Goal: Task Accomplishment & Management: Manage account settings

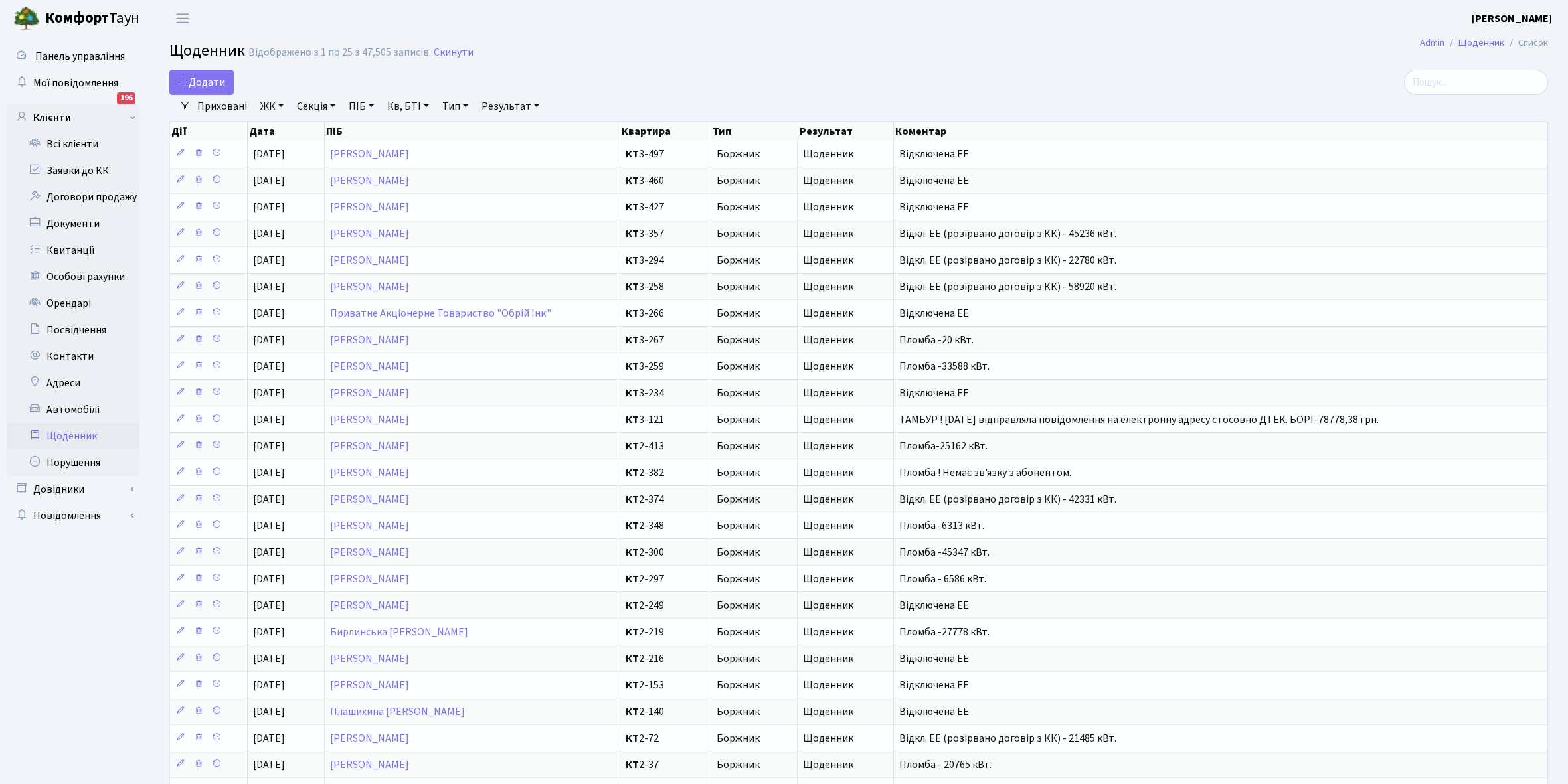
select select "25"
click at [78, 141] on link "Всі клієнти" at bounding box center [73, 144] width 133 height 27
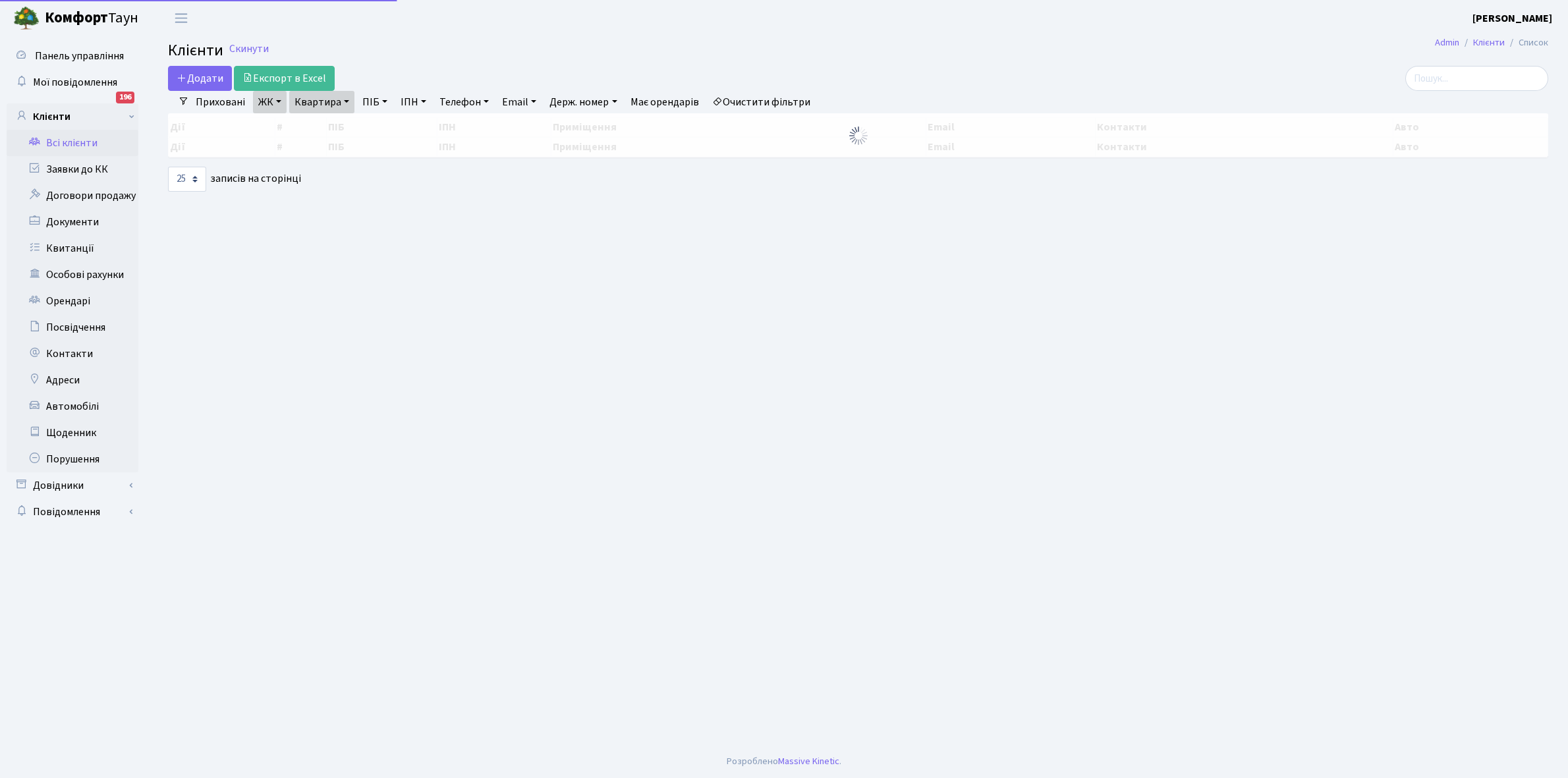
select select "25"
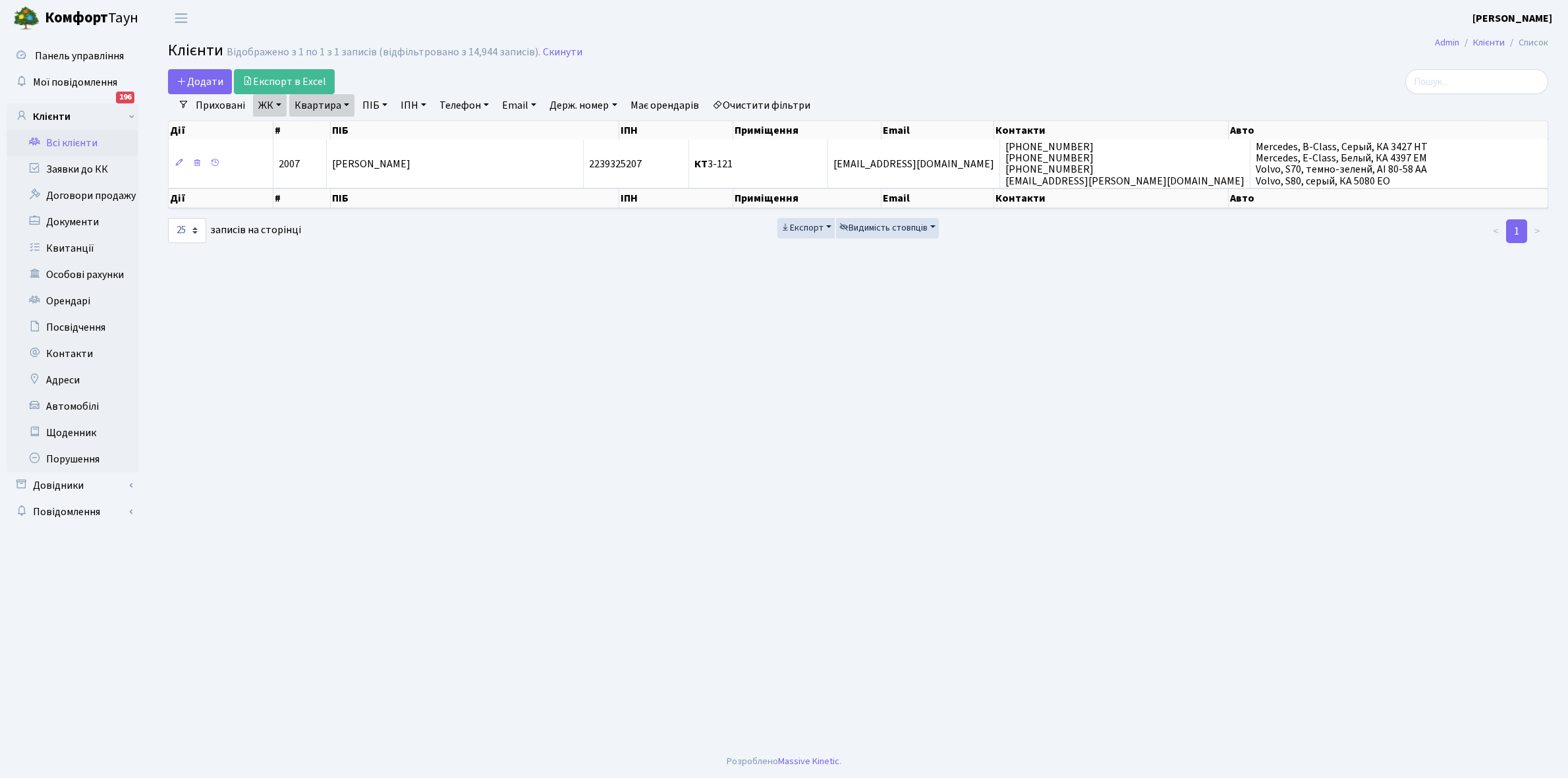
click at [752, 105] on link "Очистити фільтри" at bounding box center [761, 105] width 109 height 22
select select
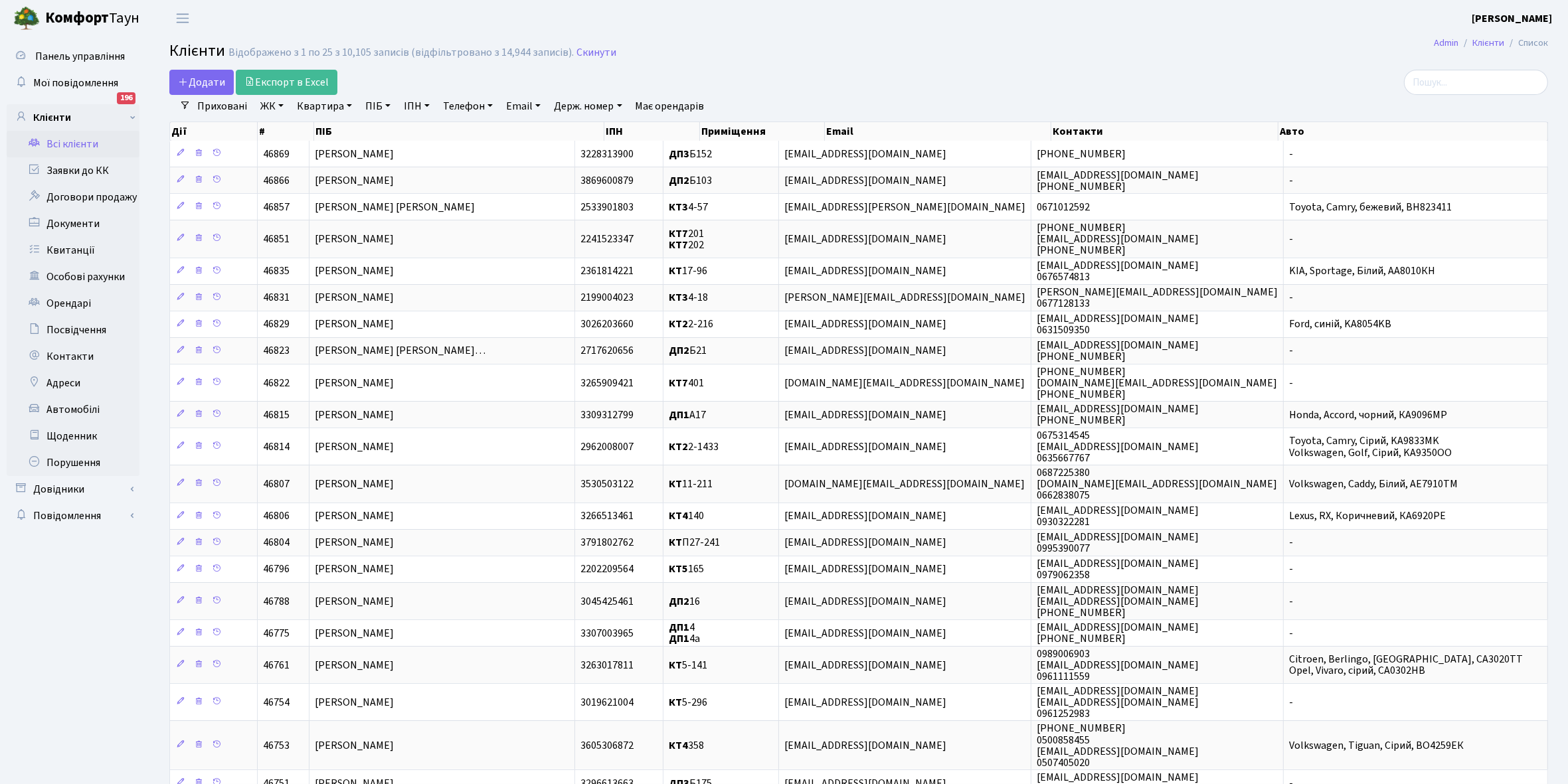
click at [280, 106] on link "ЖК" at bounding box center [272, 105] width 34 height 22
click at [309, 173] on li "КТ2, просп. Соборності, 17" at bounding box center [338, 175] width 160 height 23
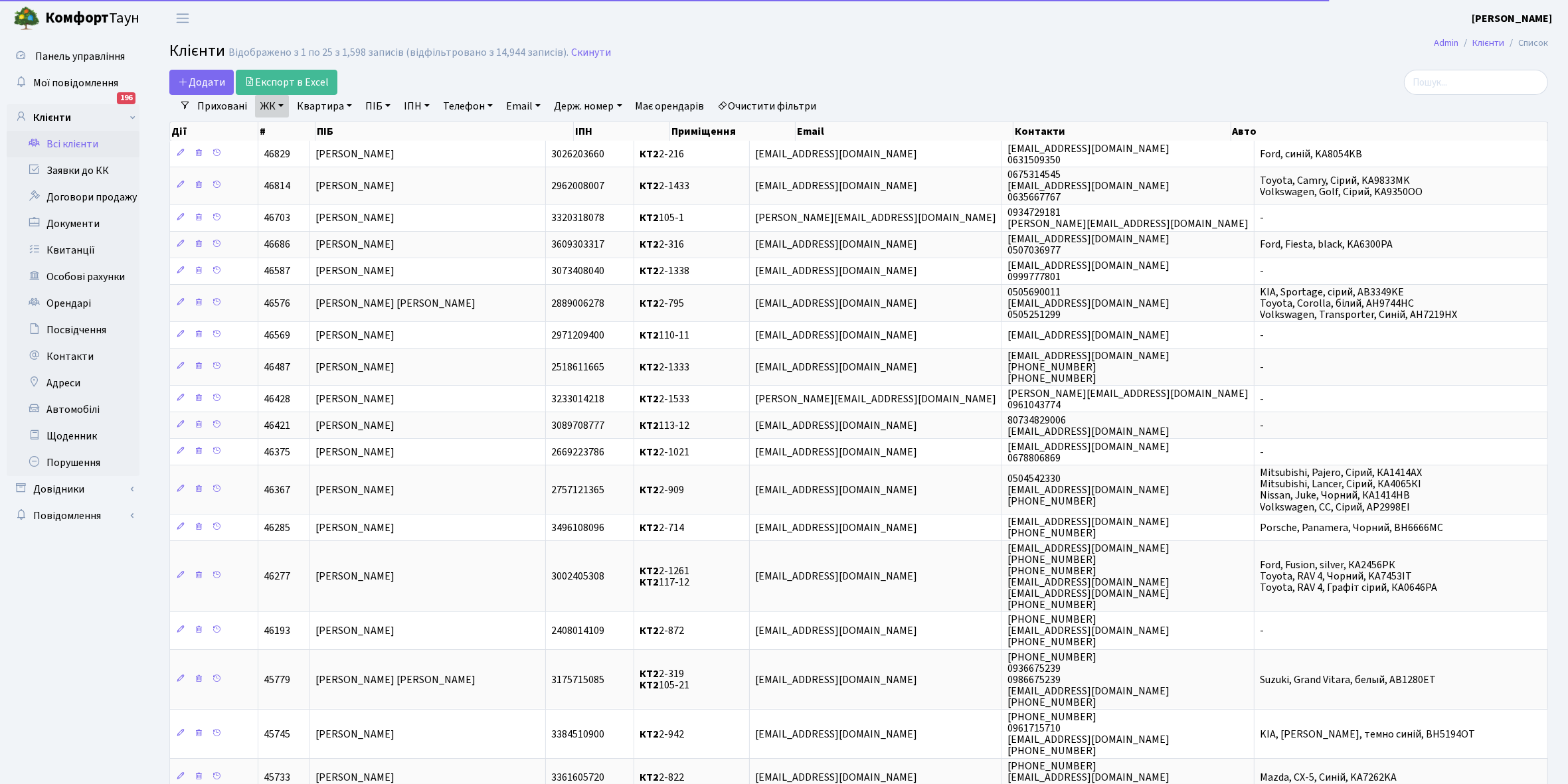
click at [347, 104] on link "Квартира" at bounding box center [324, 105] width 66 height 22
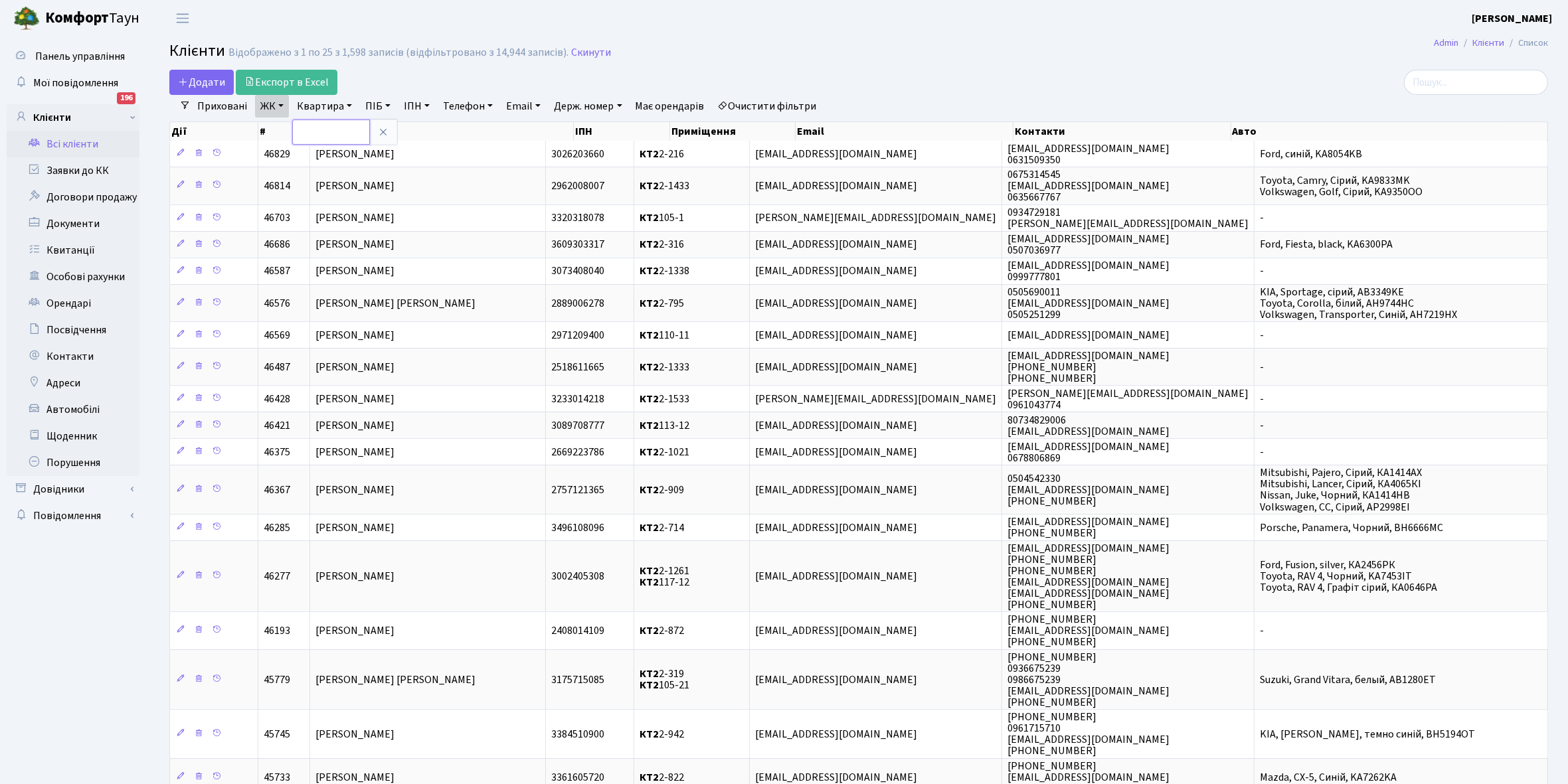
click at [337, 128] on input "text" at bounding box center [332, 131] width 78 height 25
type input "2-483"
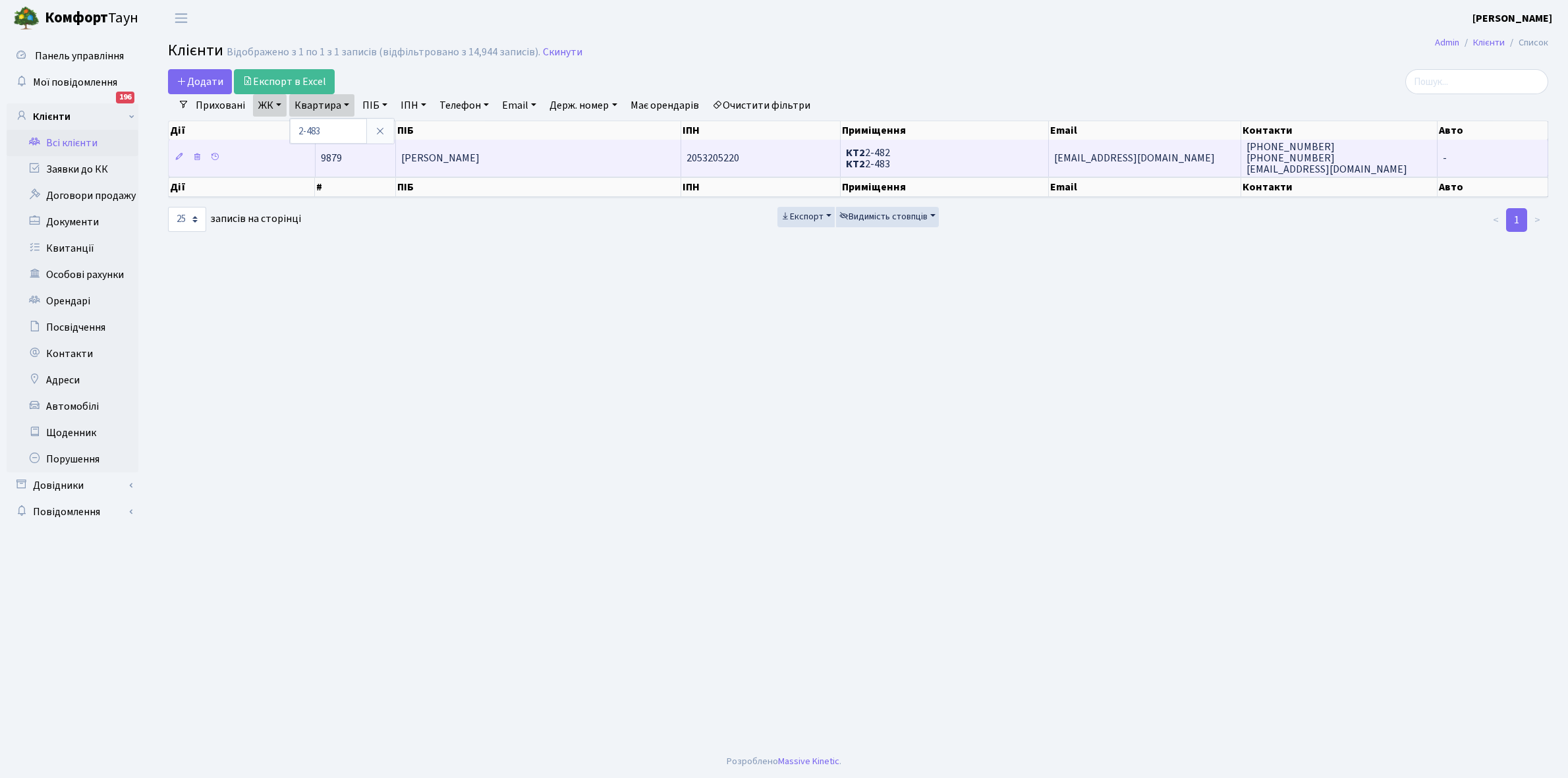
click at [532, 163] on td "[PERSON_NAME]" at bounding box center [539, 158] width 285 height 37
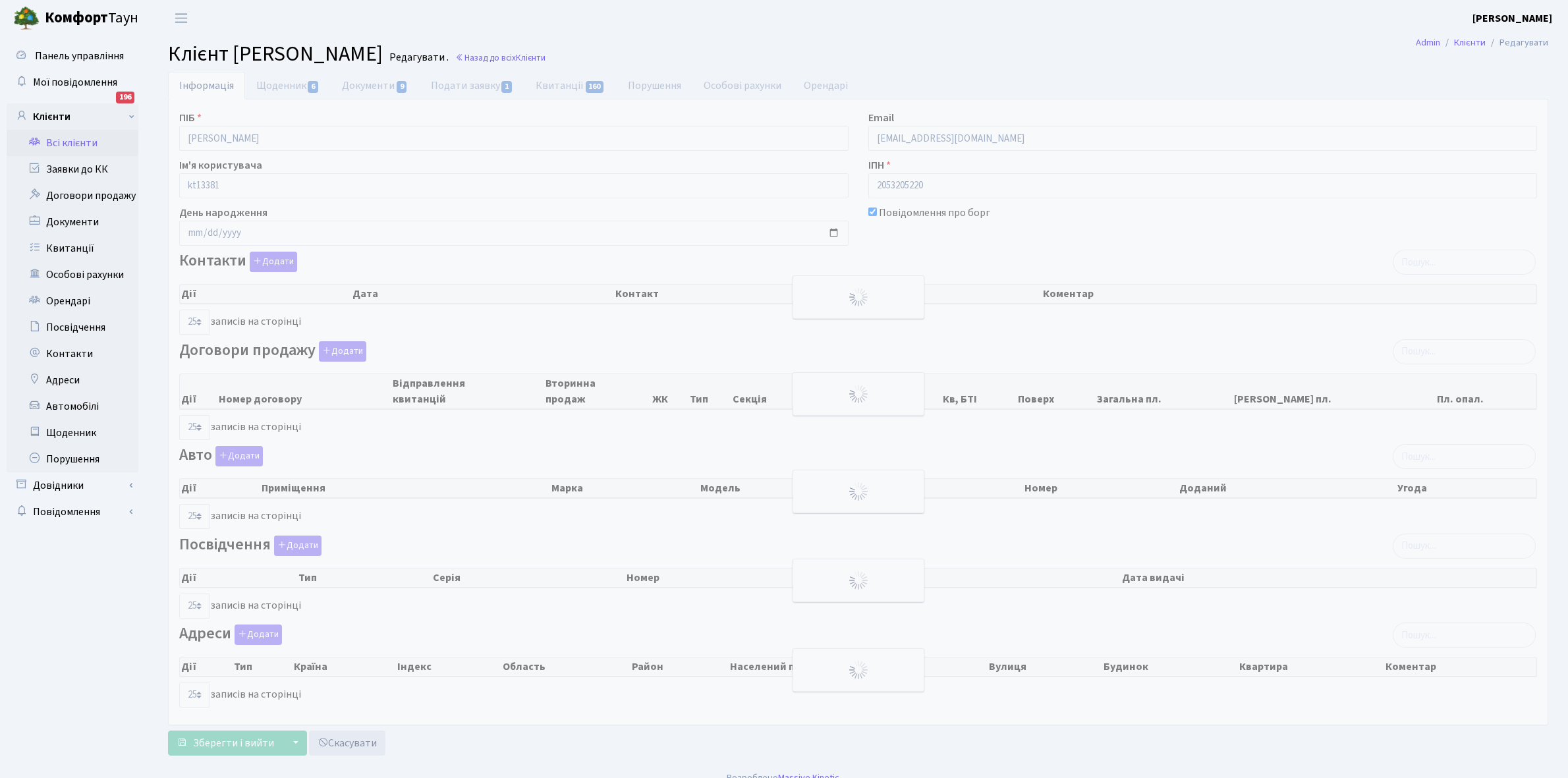
select select "25"
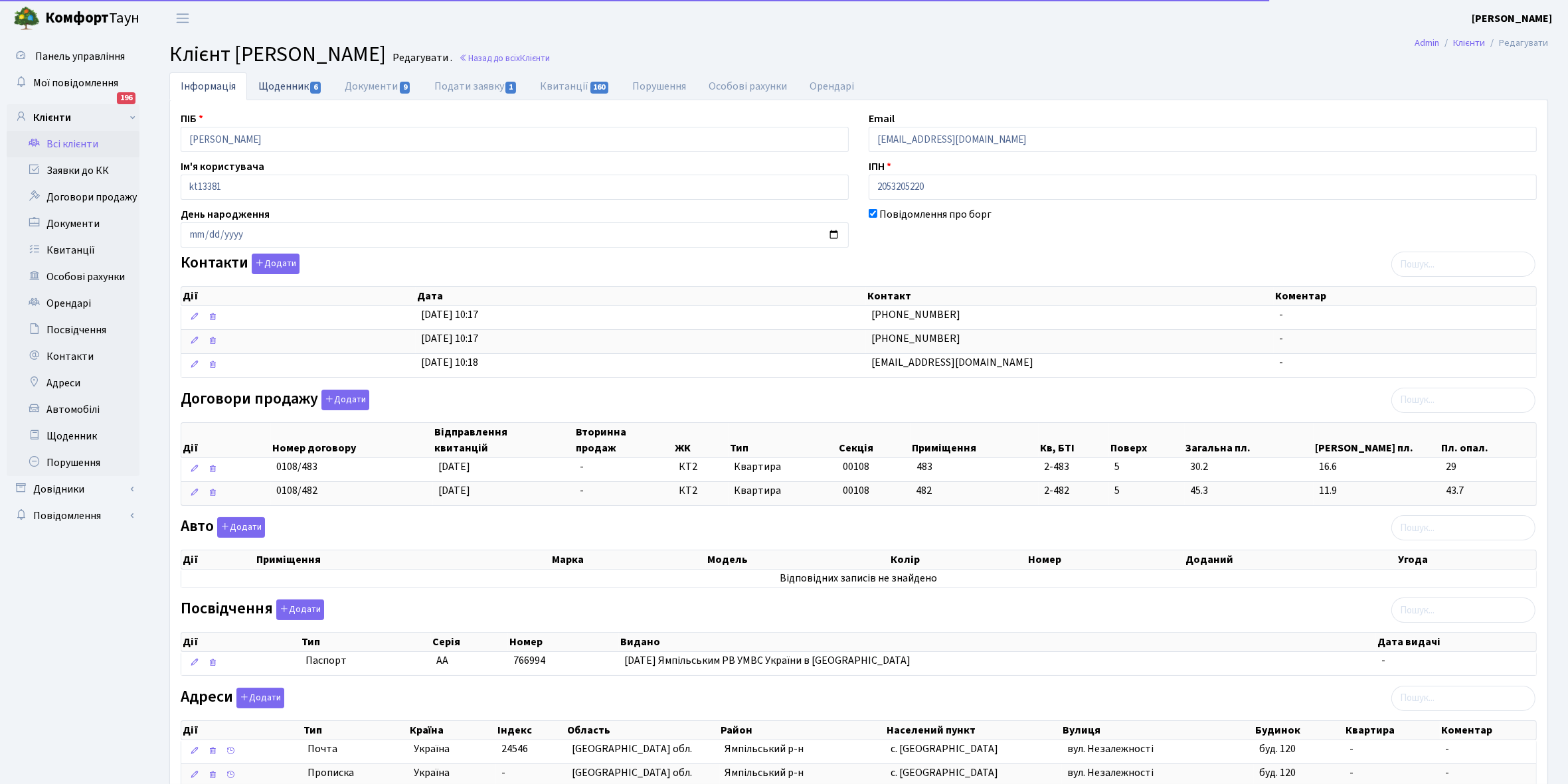
click at [276, 87] on link "Щоденник 6" at bounding box center [290, 86] width 87 height 27
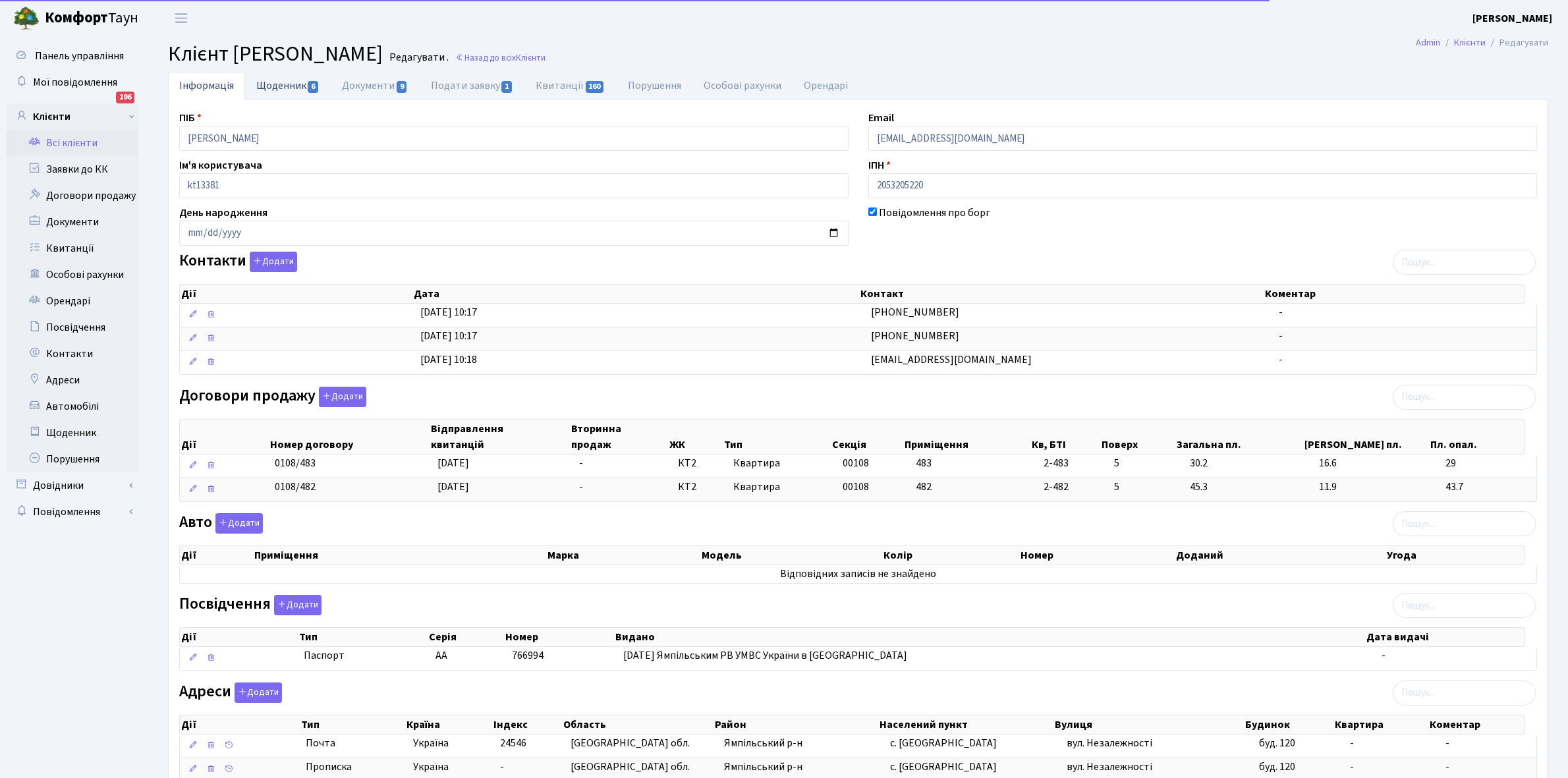
select select "25"
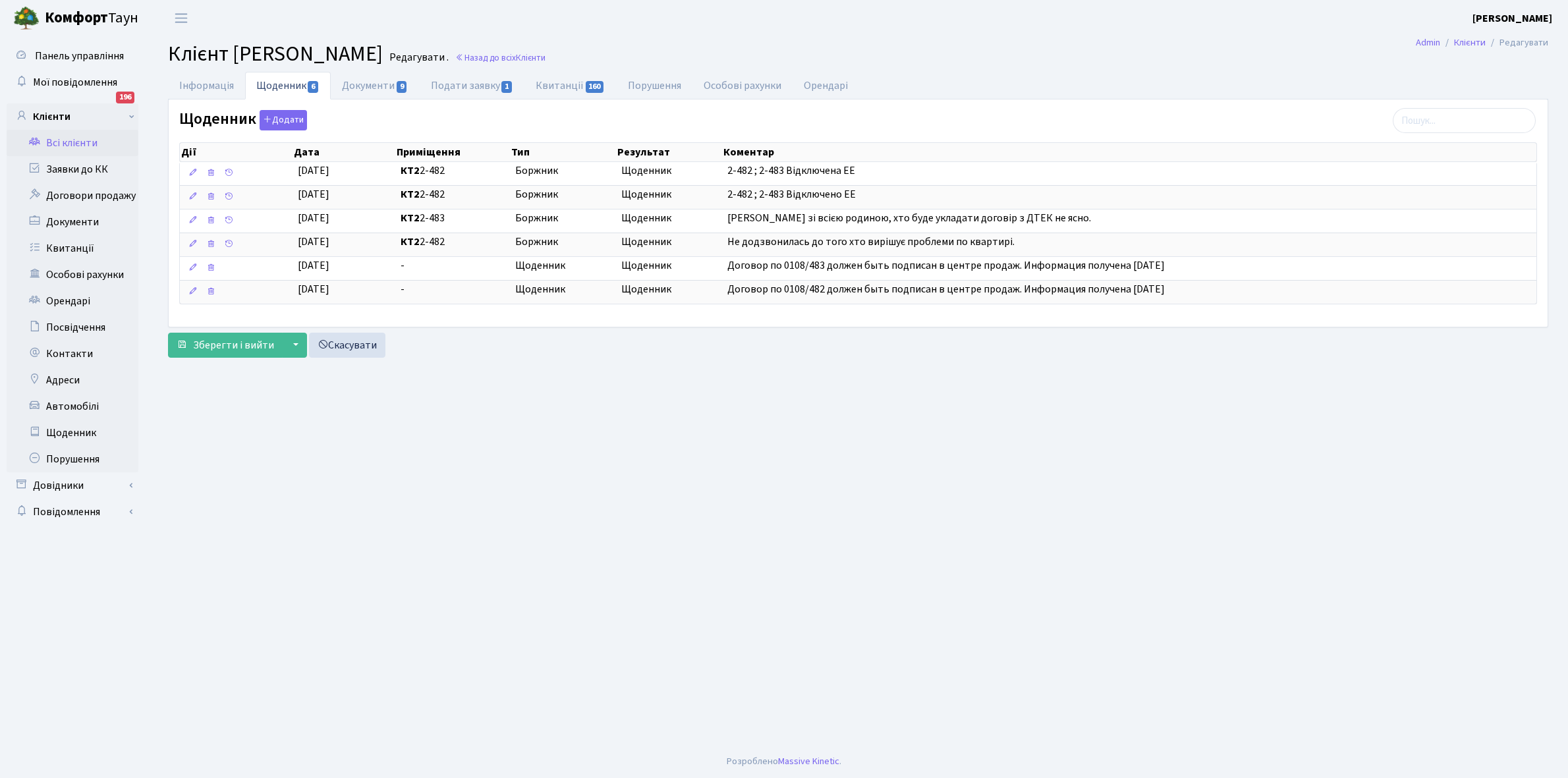
click at [459, 620] on main "Admin Клієнти Редагувати Клієнт Урсол Лідія Микитівна Редагувати . Назад до всі…" at bounding box center [858, 390] width 1420 height 709
click at [70, 431] on link "Щоденник" at bounding box center [72, 433] width 132 height 27
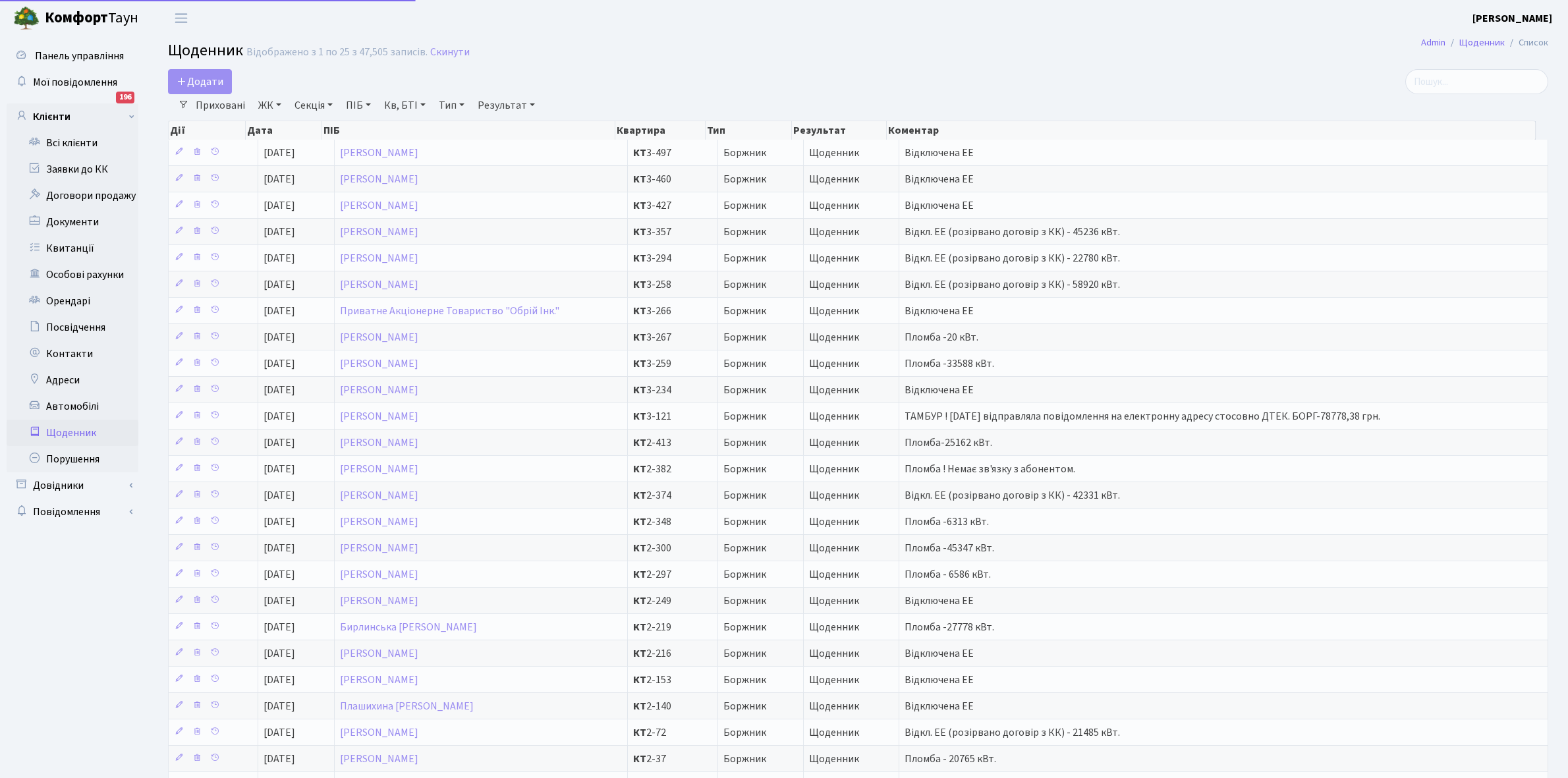
select select "25"
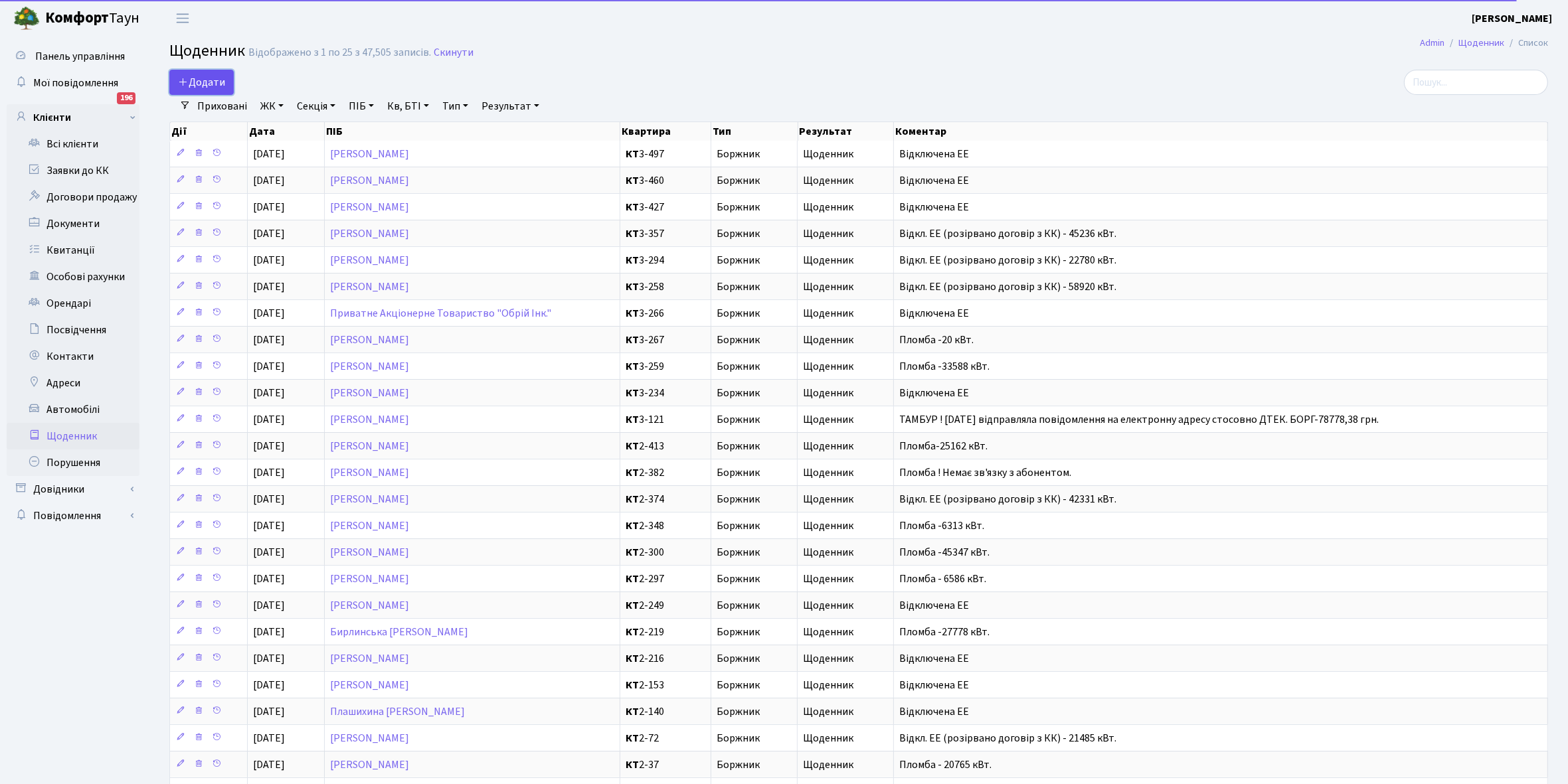
click at [210, 81] on span "Додати" at bounding box center [201, 82] width 47 height 14
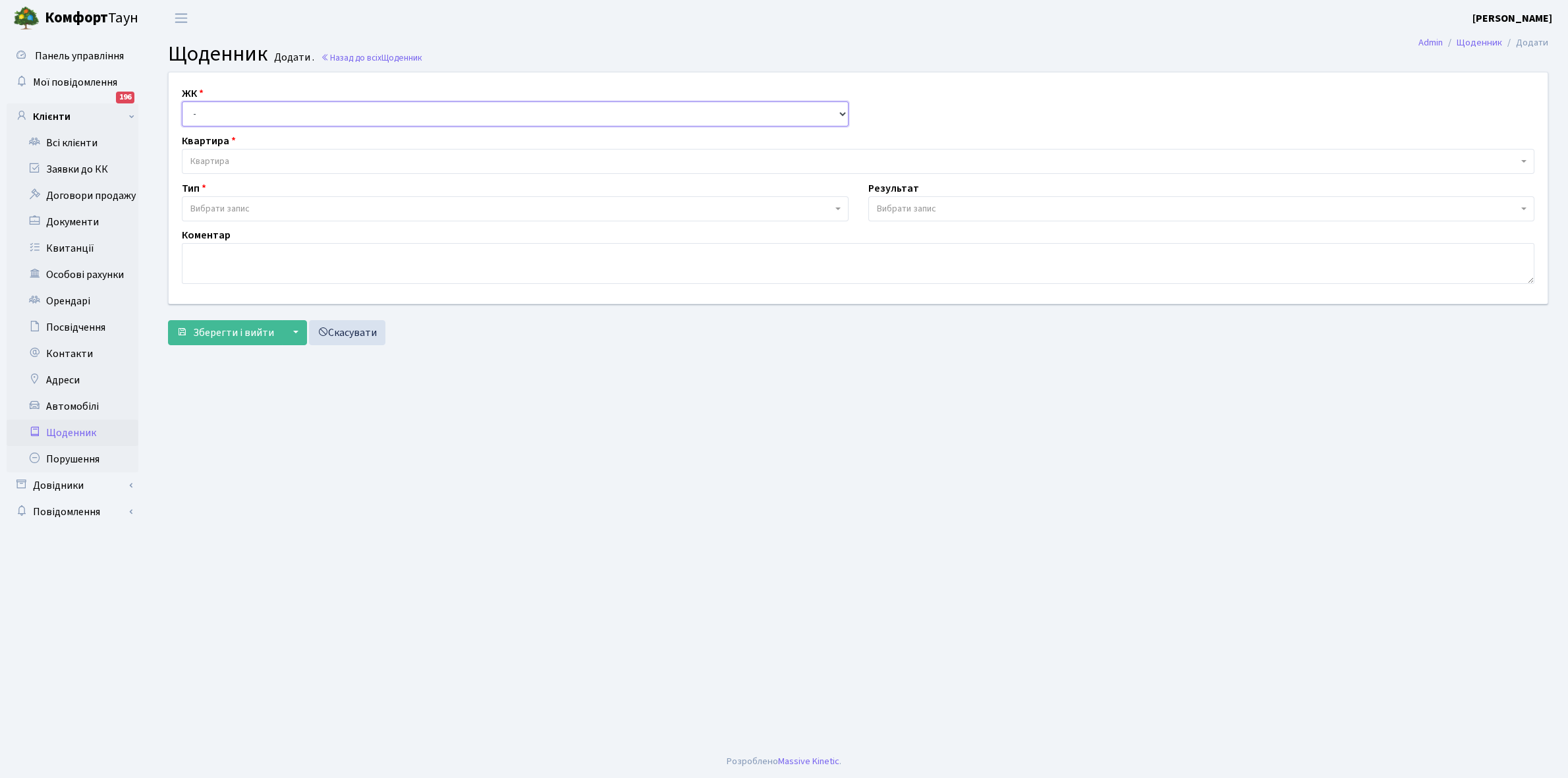
click at [206, 110] on select "- КТ, вул. Регенераторна, 4 КТ2, просп. [STREET_ADDRESS] [STREET_ADDRESS] [PERS…" at bounding box center [515, 114] width 666 height 25
select select "295"
click at [182, 102] on select "- КТ, вул. Регенераторна, 4 КТ2, просп. Соборності, 17 КТ3, вул. Березнева, 16 …" at bounding box center [515, 114] width 666 height 25
select select
click at [242, 155] on span "Квартира" at bounding box center [854, 161] width 1327 height 13
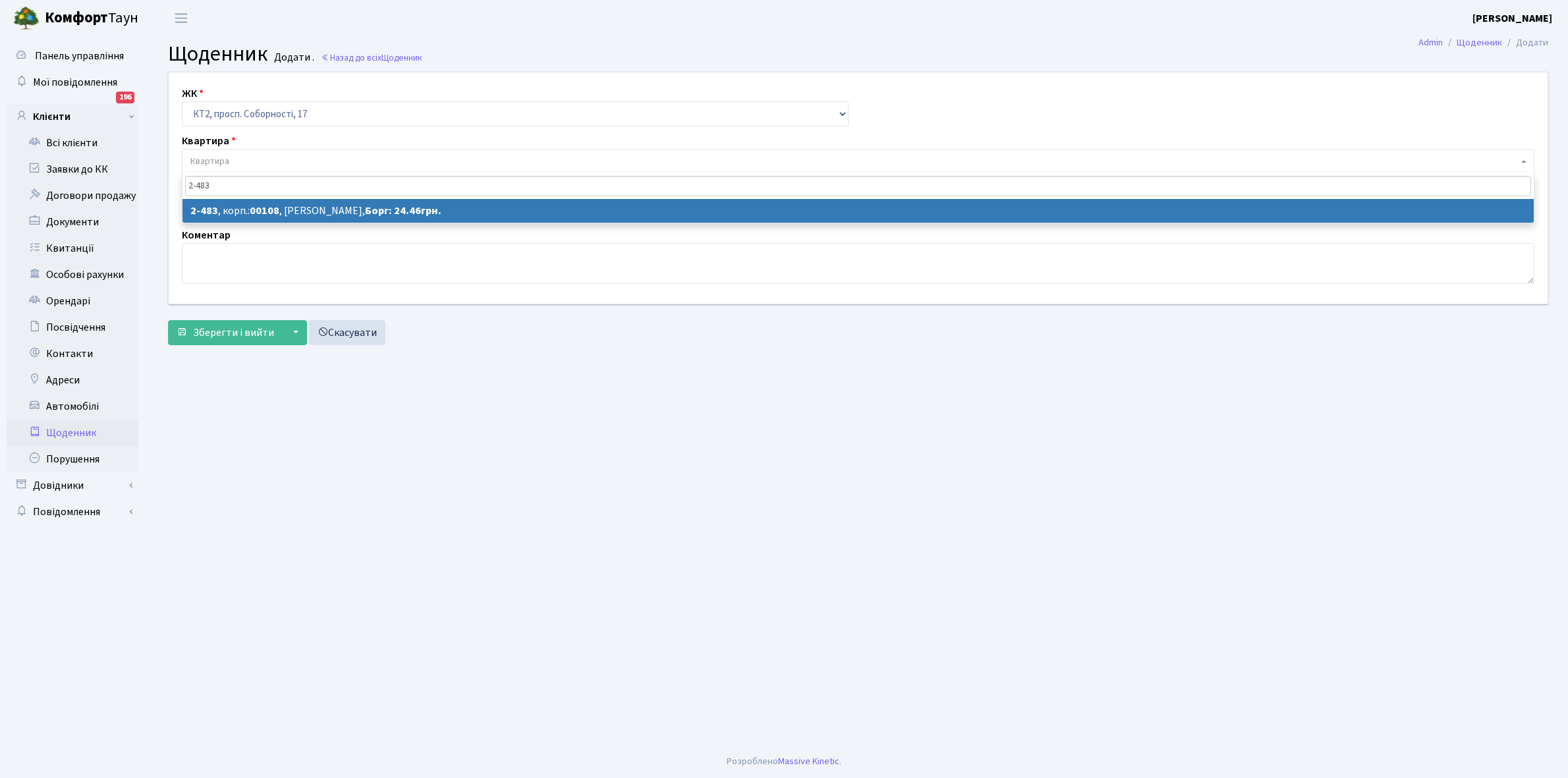
type input "2-483"
select select "15535"
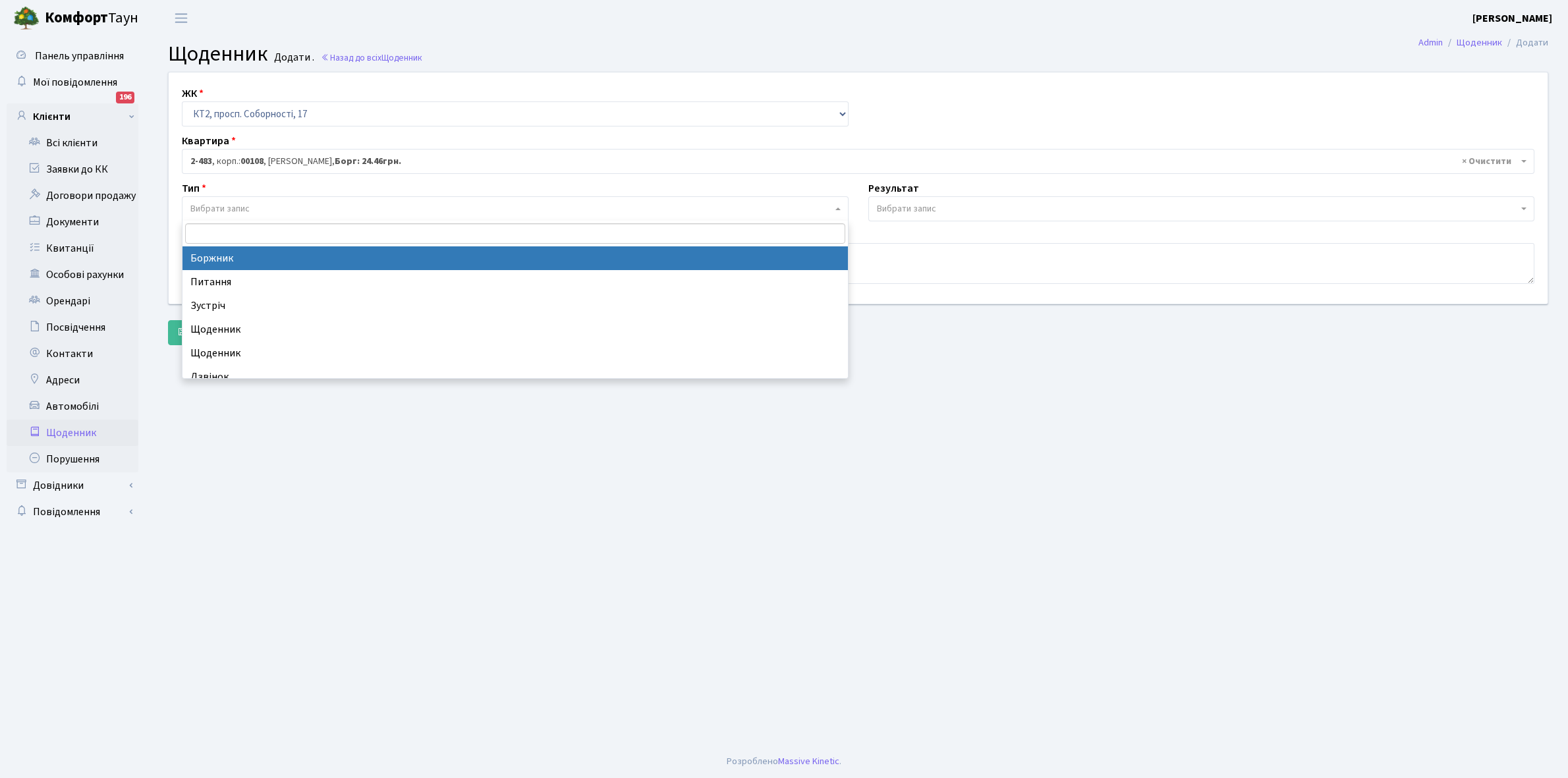
click at [270, 211] on span "Вибрати запис" at bounding box center [511, 208] width 641 height 13
select select "189"
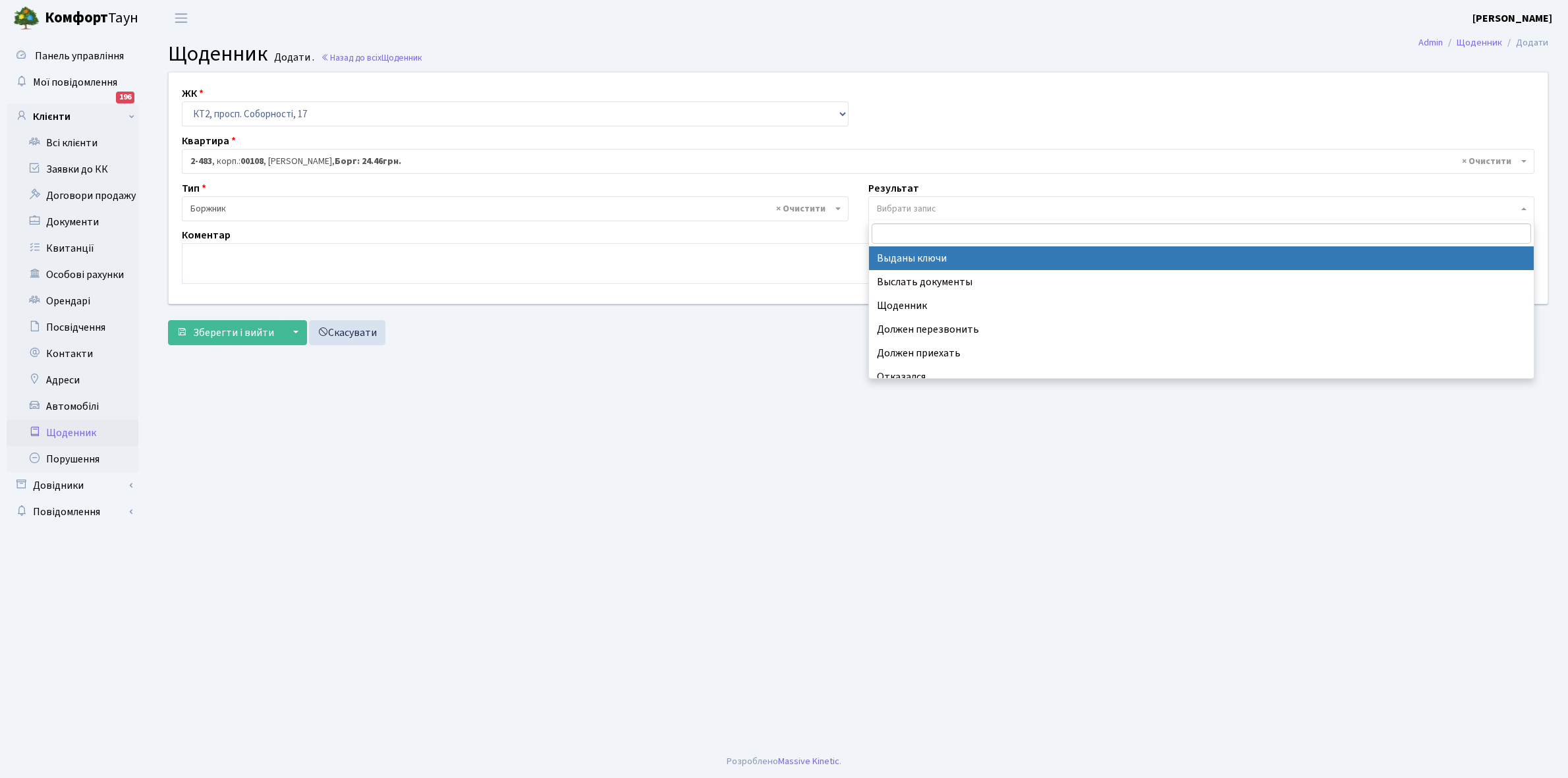
click at [901, 205] on span "Вибрати запис" at bounding box center [907, 208] width 59 height 13
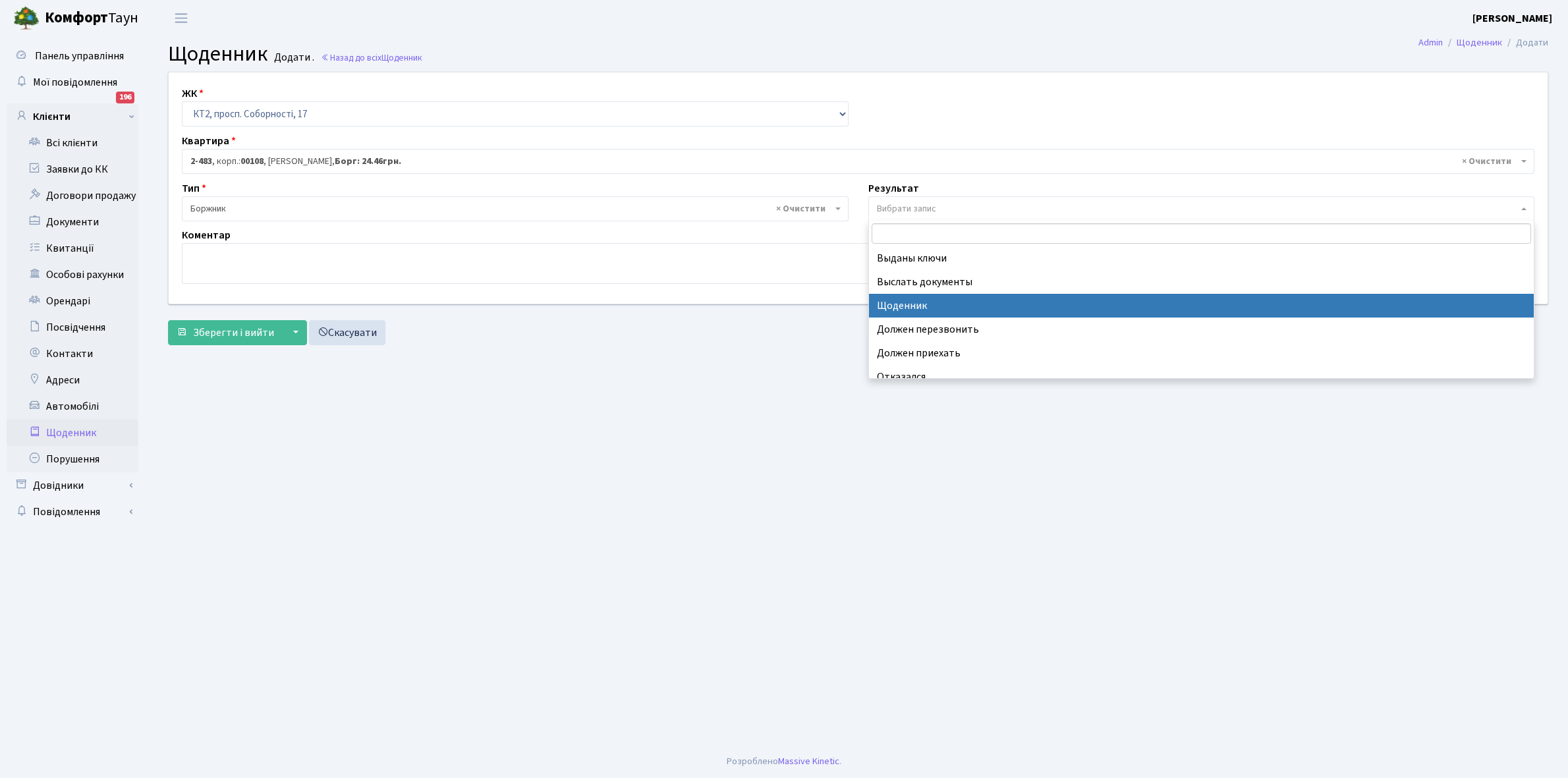
select select "14"
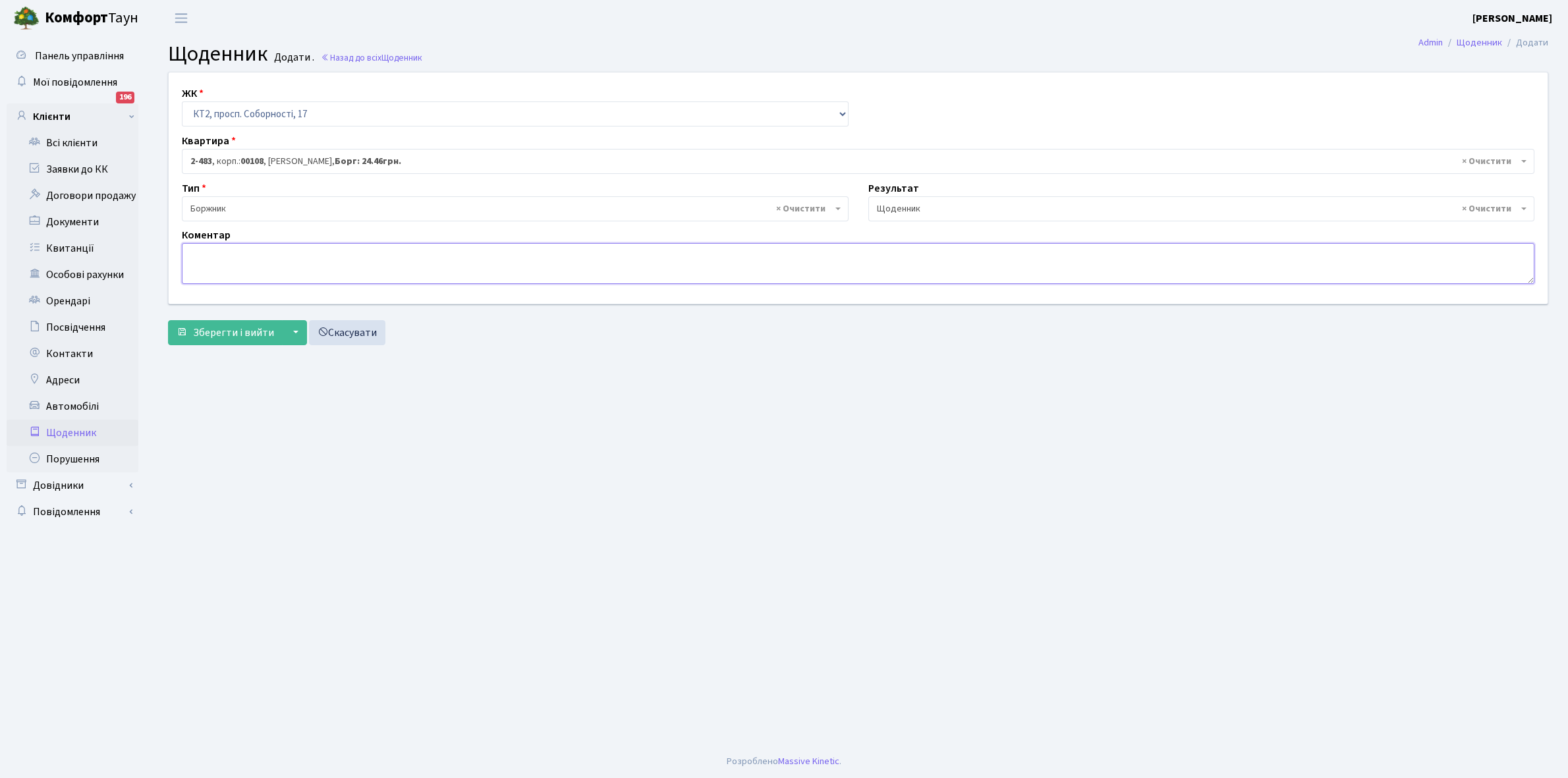
click at [199, 266] on textarea at bounding box center [858, 263] width 1352 height 41
click at [445, 254] on textarea "Заява уклала договори ДТЕК та YASNO, пішла шукати грощі на підключення." at bounding box center [858, 263] width 1352 height 41
click at [281, 317] on form "ЖК - КТ, вул. Регенераторна, 4 КТ2, просп. Соборності, 17 КТ3, вул. Березнева, …" at bounding box center [858, 208] width 1380 height 273
click at [524, 254] on textarea "Заява уклала договори ДТЕК та YASNO, пішла шукати гроші на підключення." at bounding box center [858, 263] width 1352 height 41
type textarea "Заява уклала договори ДТЕК та YASNO, пішла шукати гроші на підключення ЕЕ."
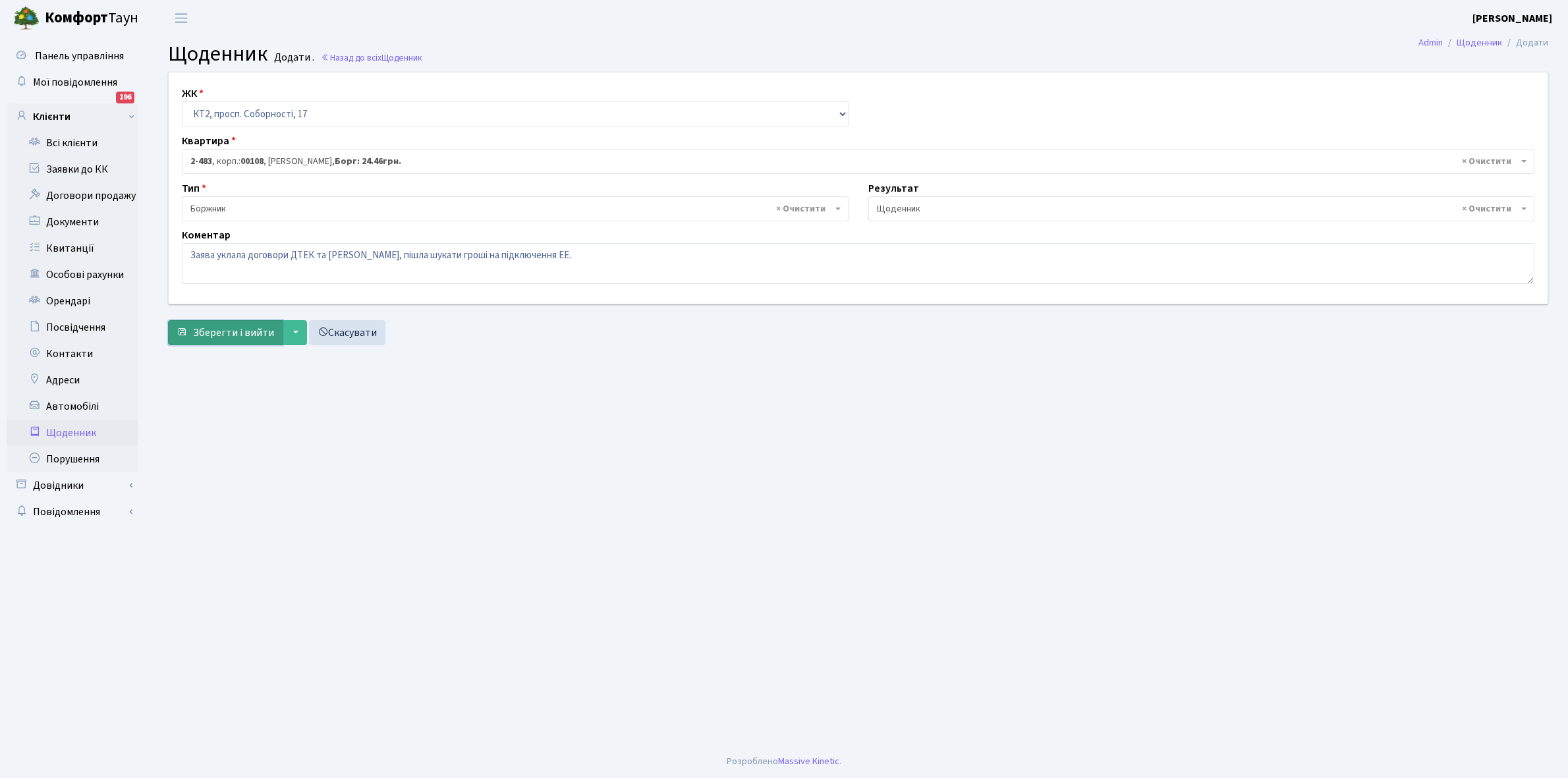
click at [218, 336] on span "Зберегти і вийти" at bounding box center [233, 332] width 81 height 14
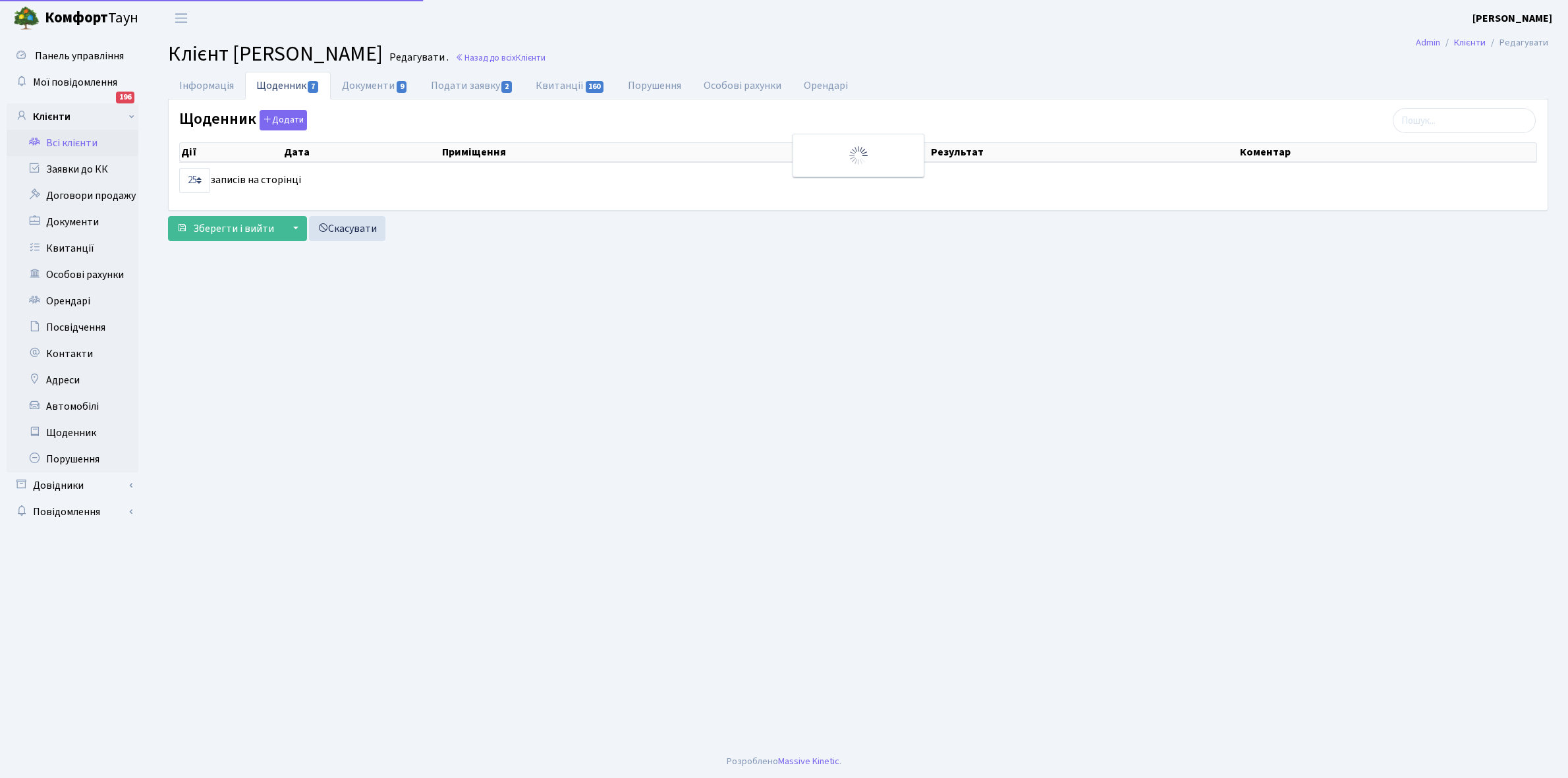
select select "25"
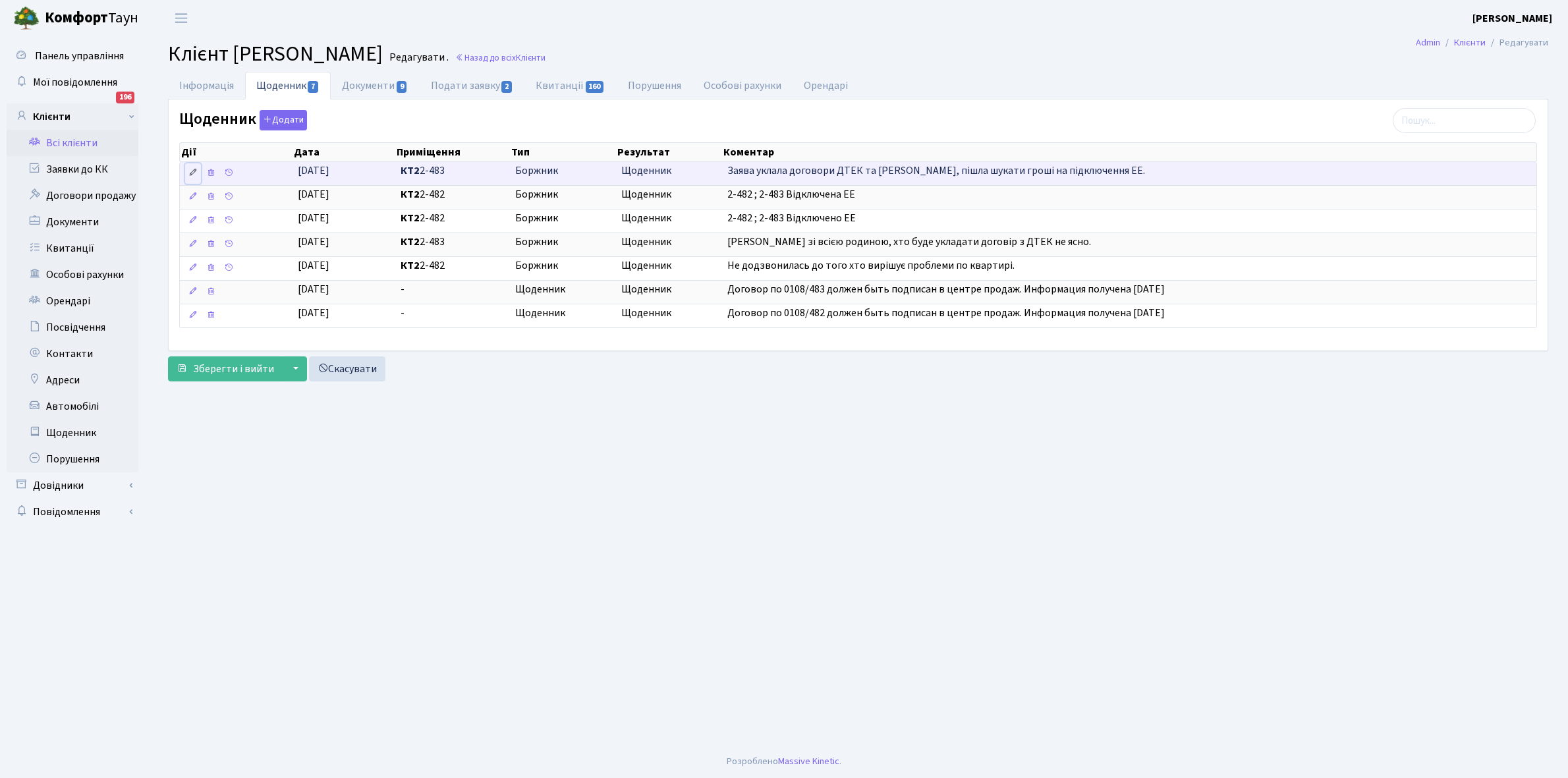
click at [193, 173] on icon at bounding box center [193, 172] width 9 height 9
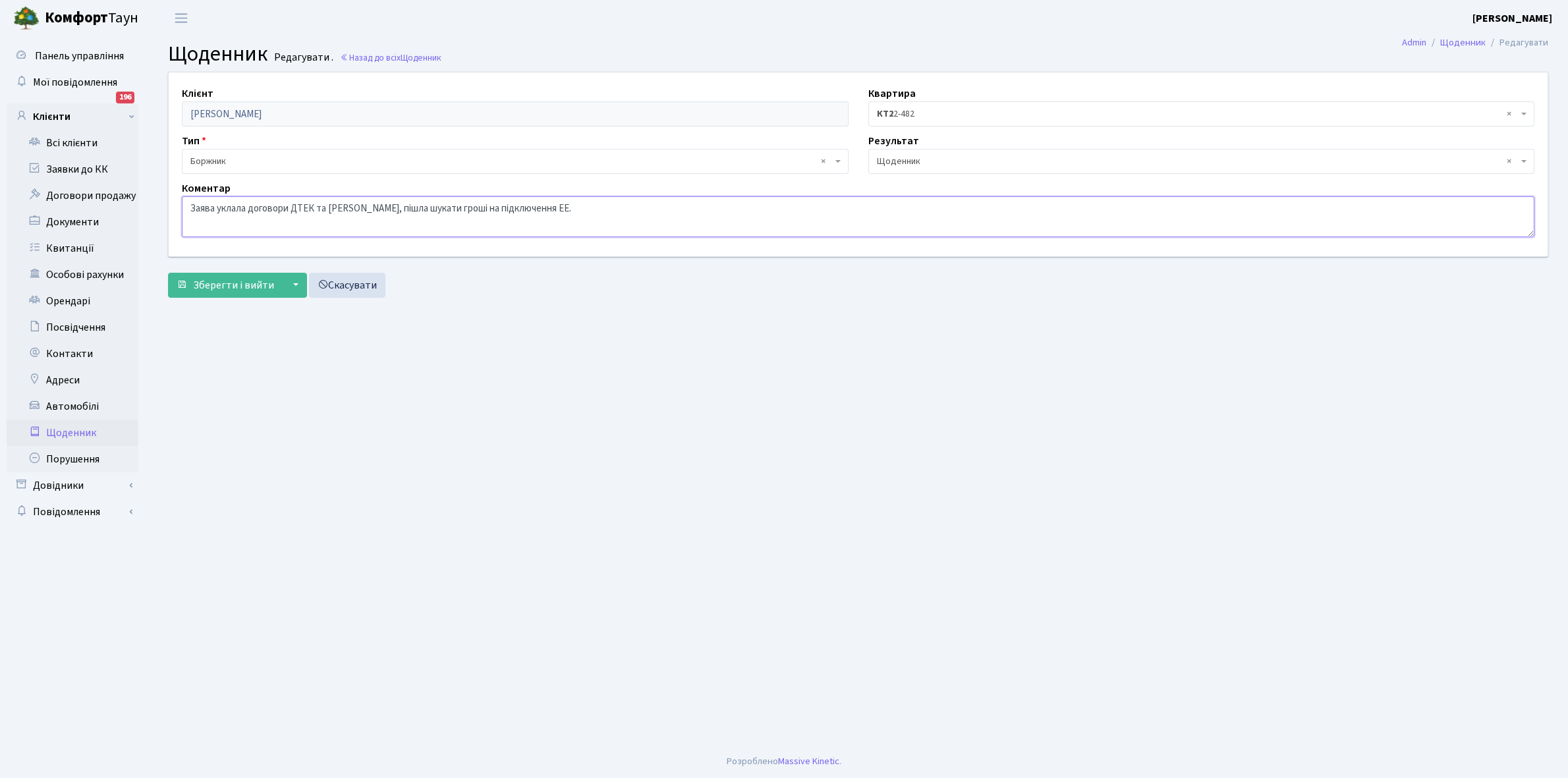
click at [189, 205] on textarea "Заява уклала договори ДТЕК та [PERSON_NAME], пішла шукати гроші на підключення …" at bounding box center [858, 216] width 1352 height 41
click at [213, 206] on textarea "Заява уклала договори ДТЕК та [PERSON_NAME], пішла шукати гроші на підключення …" at bounding box center [858, 216] width 1352 height 41
type textarea "2-482 кв ; 2-483 кв .Заява уклала договори ДТЕК та YASNO, пішла шукати гроші на…"
click at [231, 278] on span "Зберегти і вийти" at bounding box center [233, 285] width 81 height 14
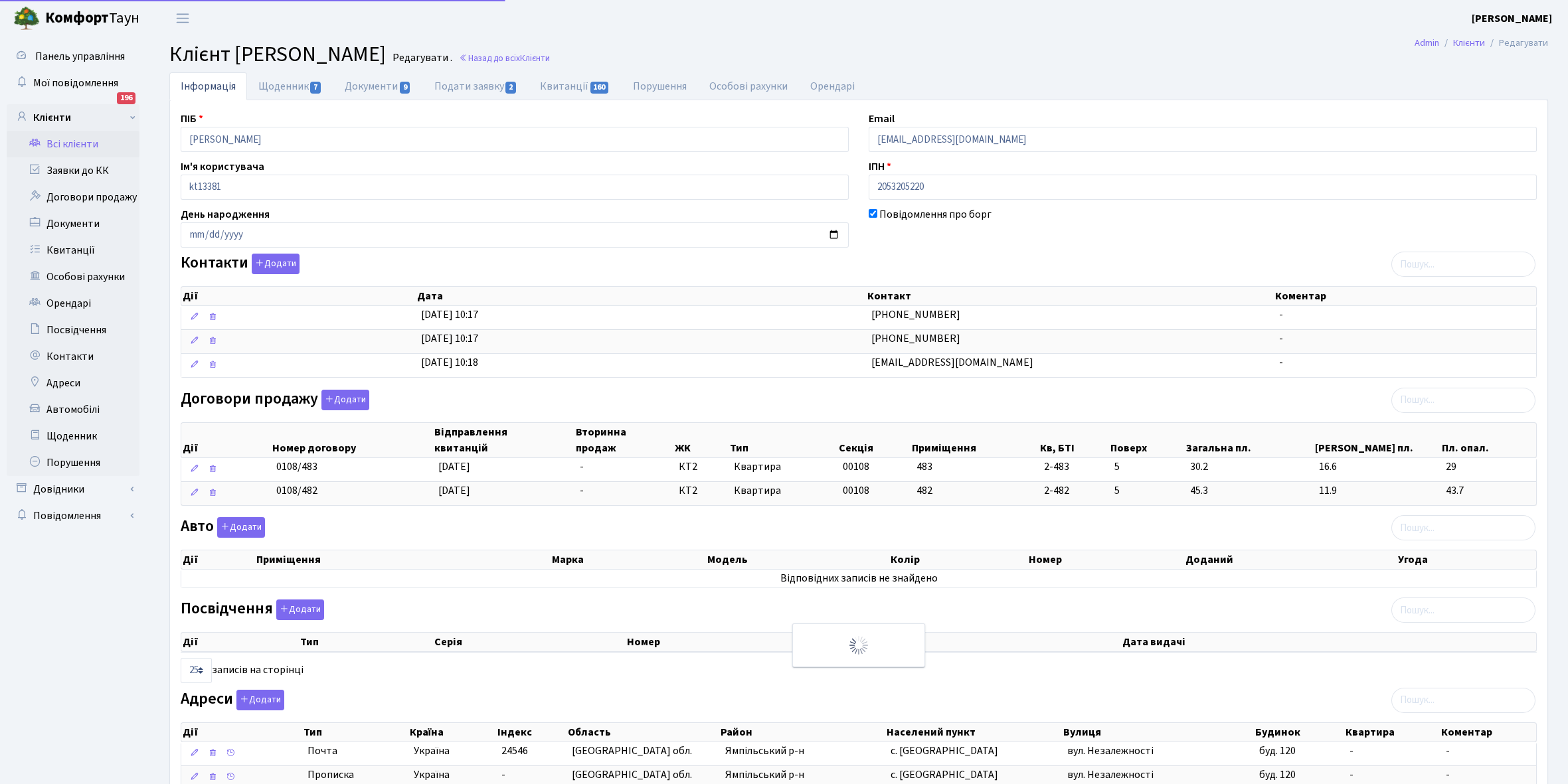
select select "25"
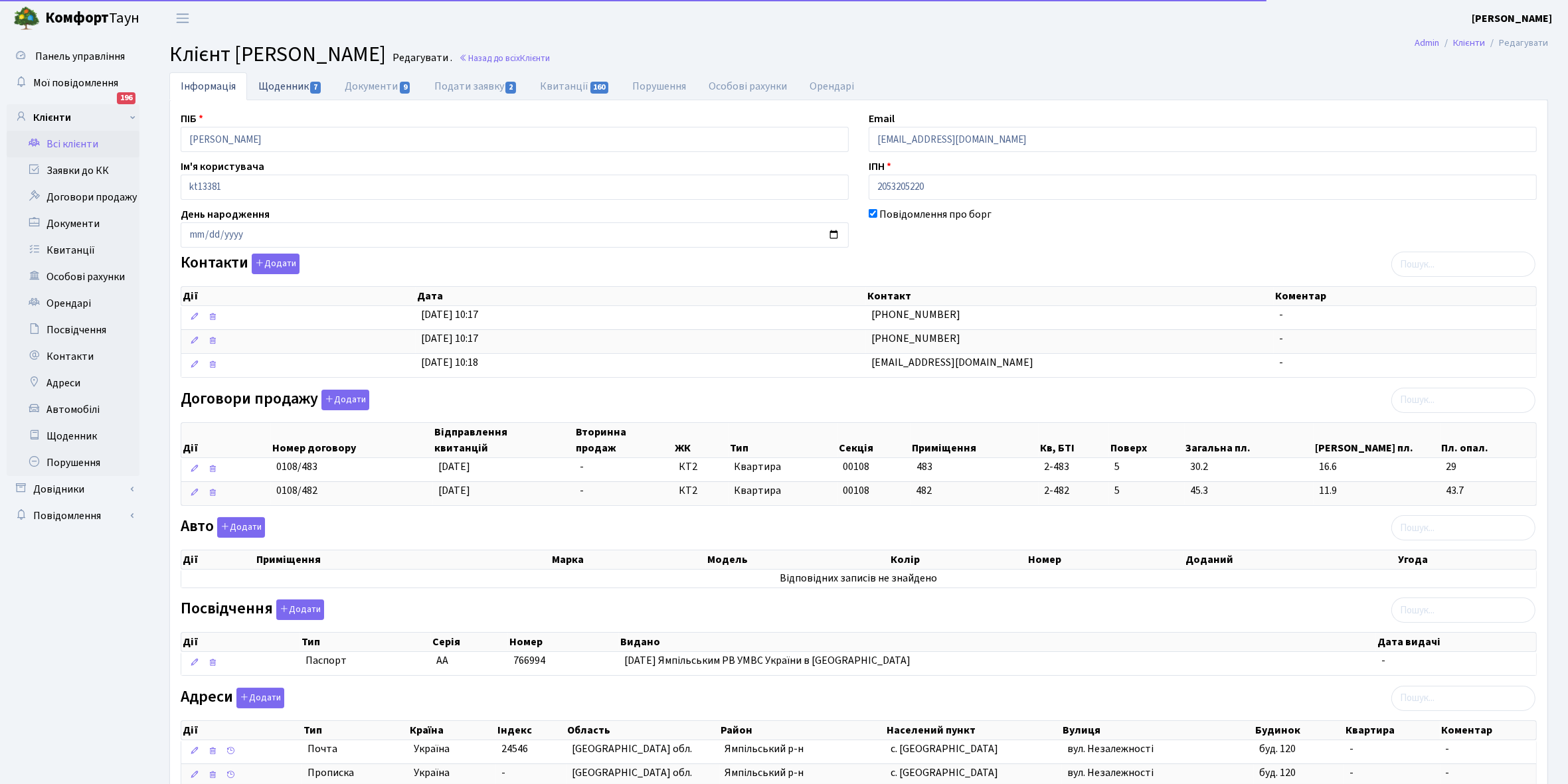
click at [274, 85] on link "Щоденник 7" at bounding box center [290, 86] width 87 height 27
select select "25"
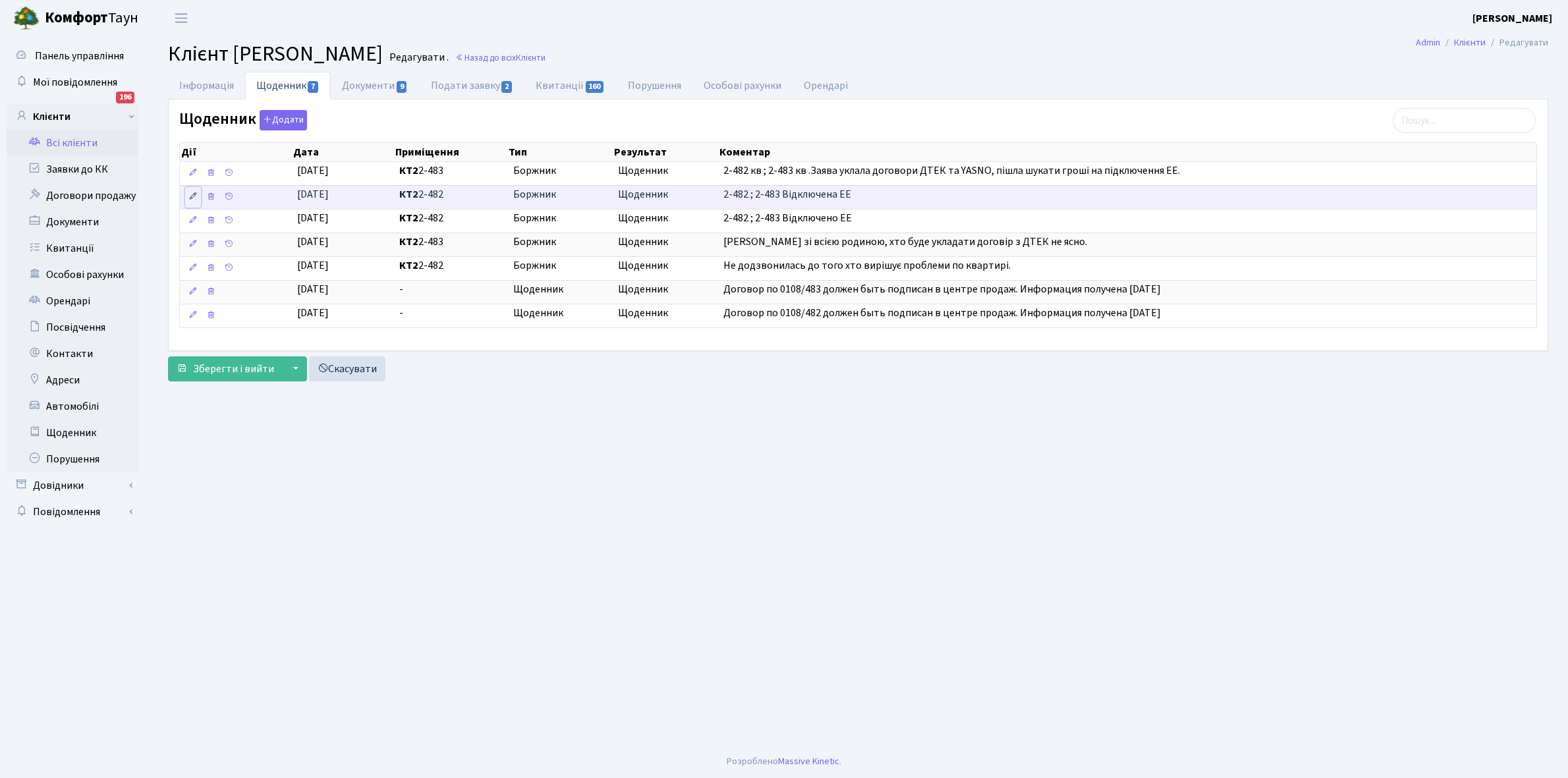
click at [191, 199] on icon at bounding box center [193, 196] width 9 height 9
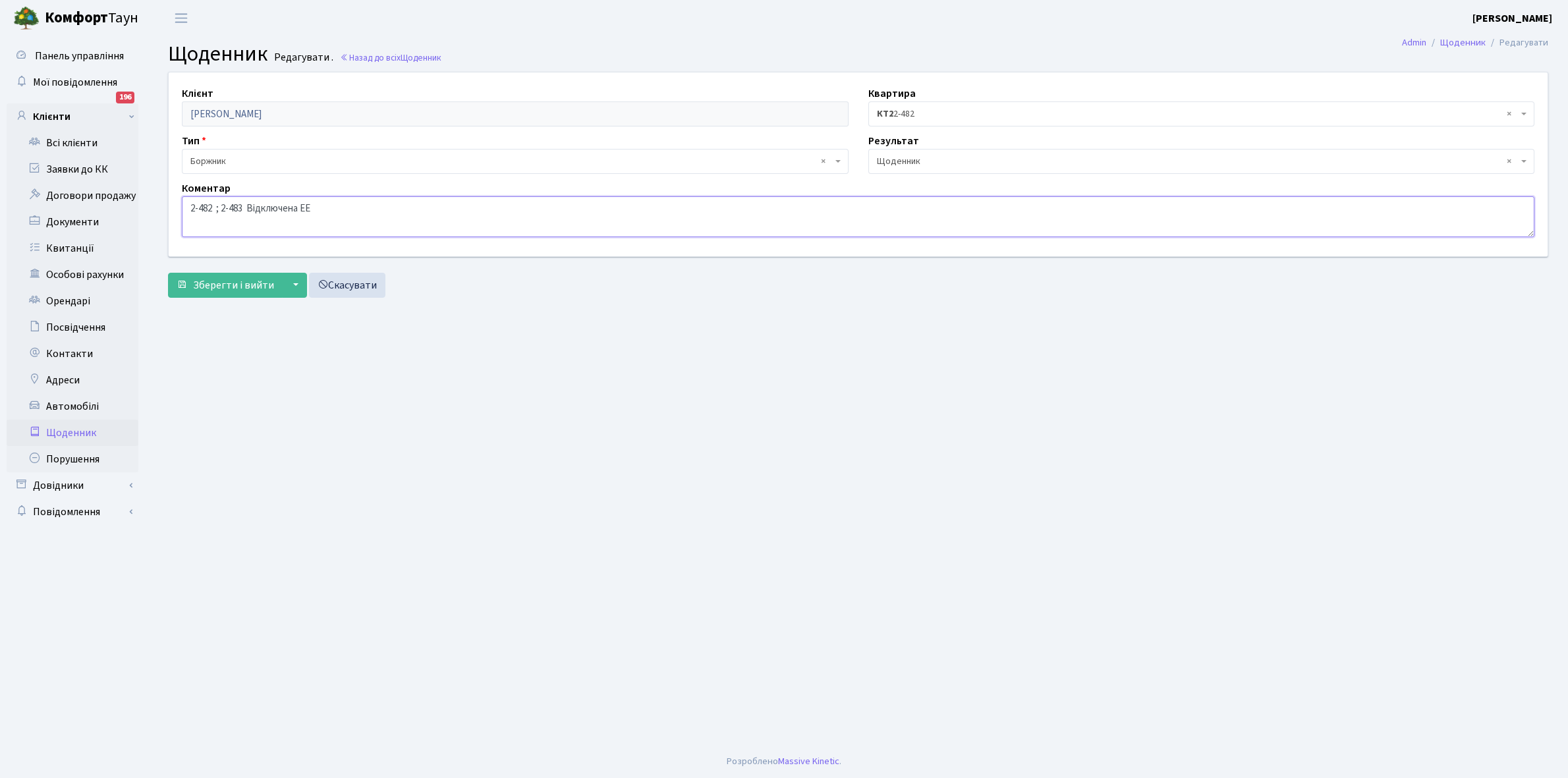
click at [212, 205] on textarea "2-482 ; 2-483 Відключена ЕЕ" at bounding box center [858, 216] width 1352 height 41
click at [257, 206] on textarea "2-482 ; 2-483 Відключена ЕЕ" at bounding box center [858, 216] width 1352 height 41
type textarea "2-482 кв ; 2-483 кв Відключена ЕЕ"
click at [221, 293] on button "Зберегти і вийти" at bounding box center [225, 285] width 115 height 25
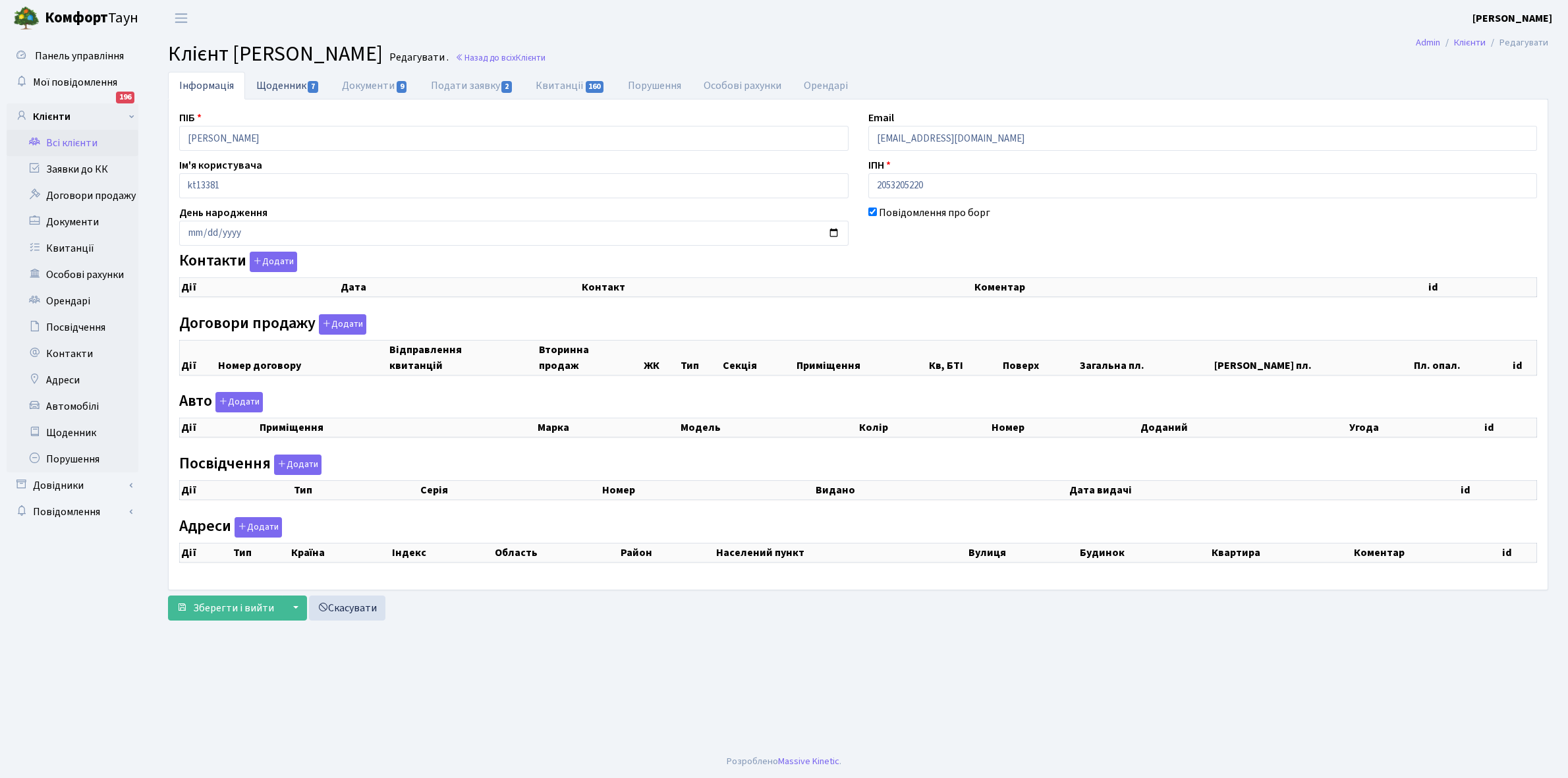
checkbox input "true"
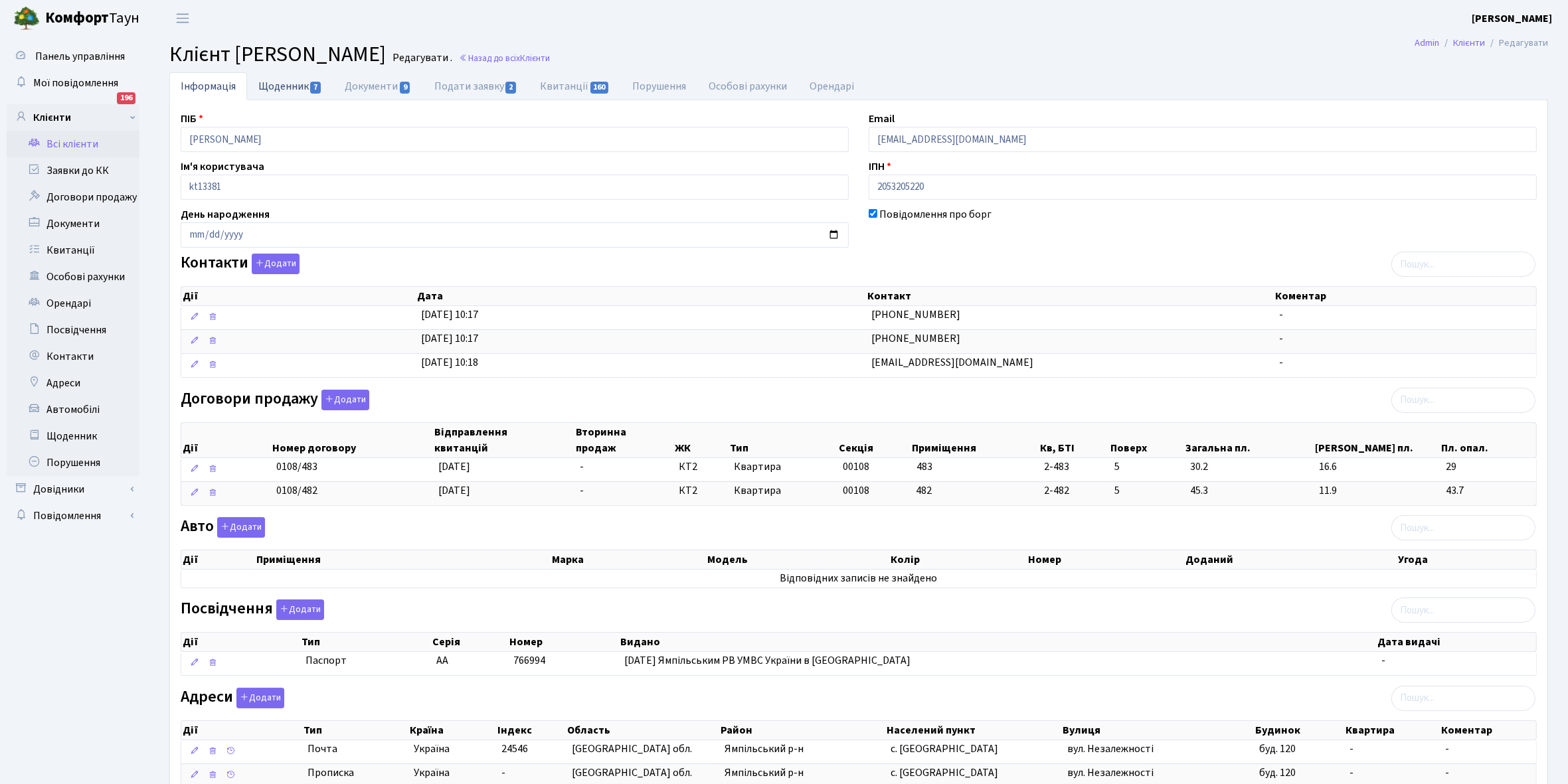
click at [276, 87] on link "Щоденник 7" at bounding box center [290, 86] width 87 height 27
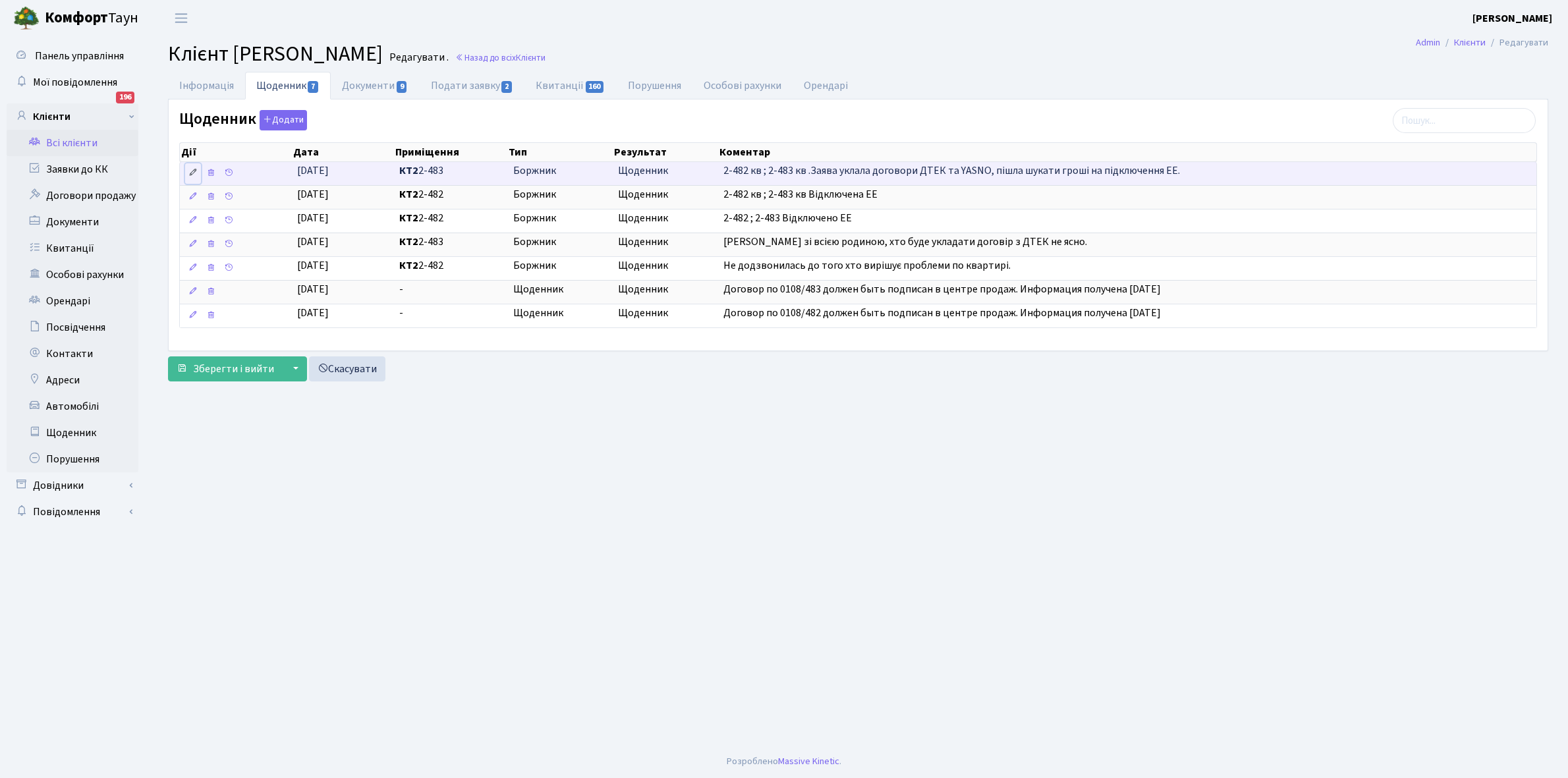
click at [191, 172] on icon at bounding box center [193, 172] width 9 height 9
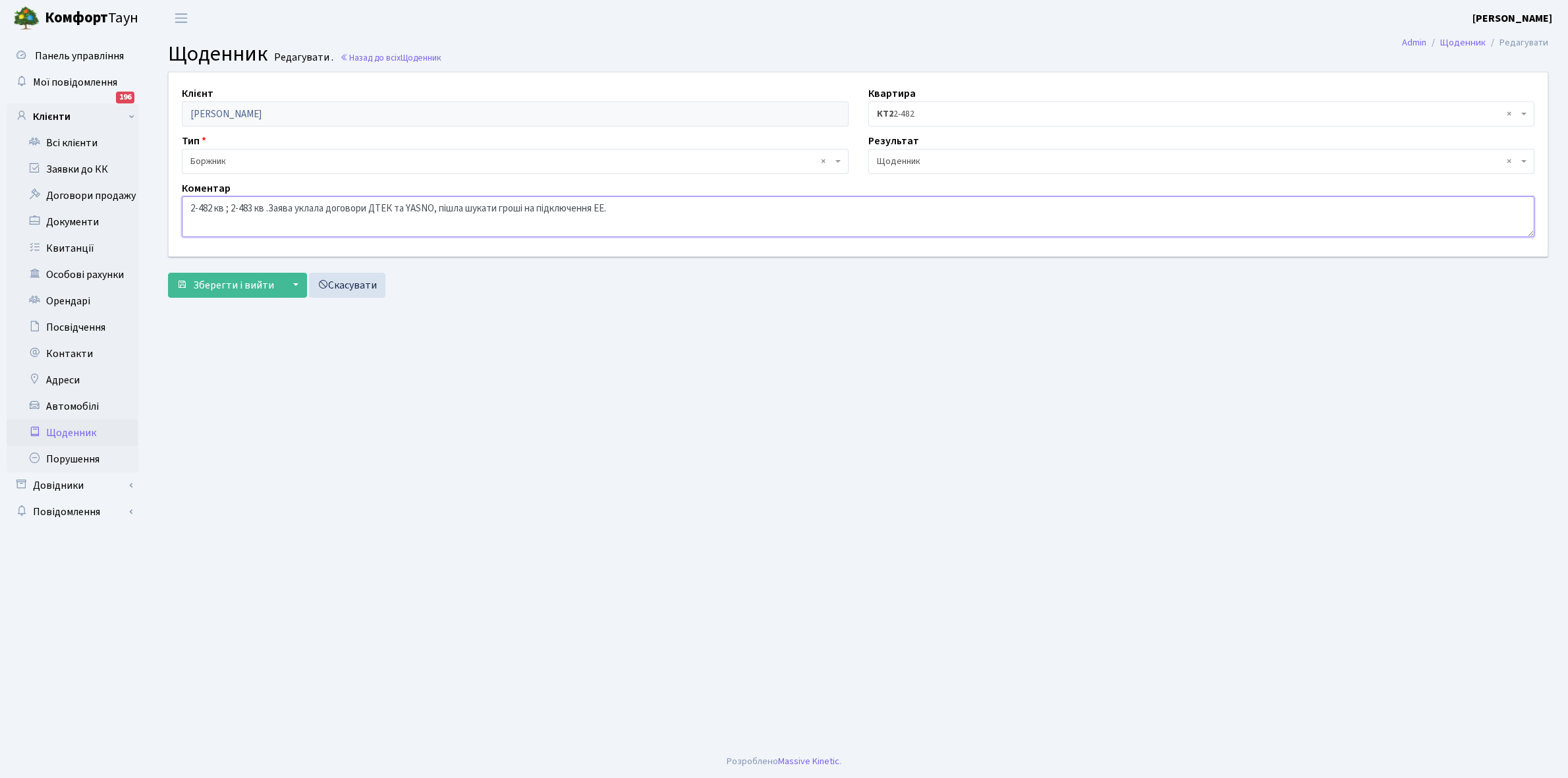
click at [229, 206] on textarea "2-482 кв ; 2-483 кв .Заява уклала договори ДТЕК та YASNO, пішла шукати гроші на…" at bounding box center [858, 216] width 1352 height 41
click at [223, 208] on textarea "2-482 кв ; 2-483 кв .Заява уклала договори ДТЕК та YASNO, пішла шукати гроші на…" at bounding box center [858, 216] width 1352 height 41
type textarea "2-482 кв. / 2-483 кв .Заява уклала договори ДТЕК та YASNO, пішла шукати гроші н…"
click at [239, 287] on span "Зберегти і вийти" at bounding box center [233, 285] width 81 height 14
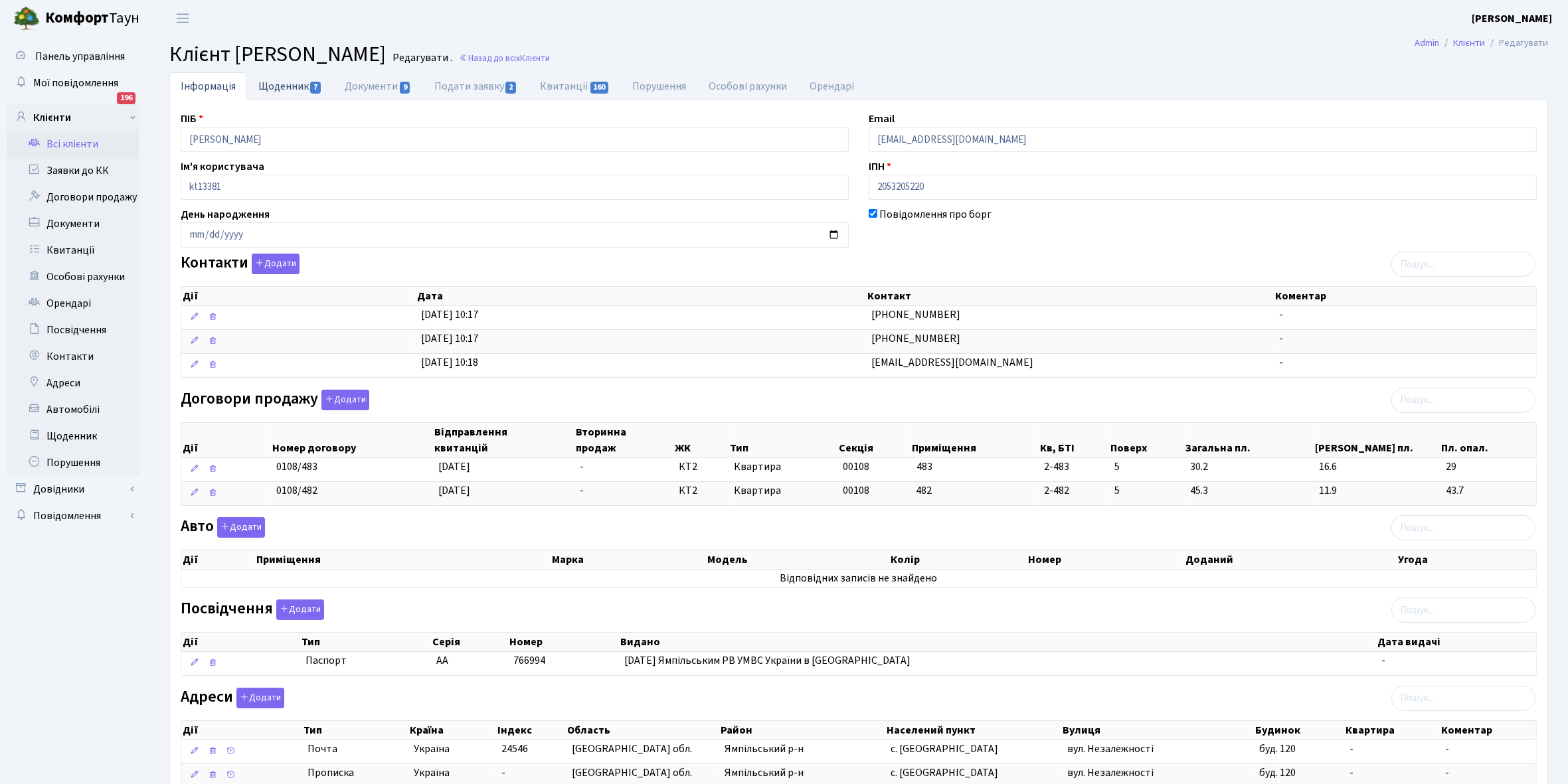
click at [282, 84] on link "Щоденник 7" at bounding box center [290, 86] width 87 height 27
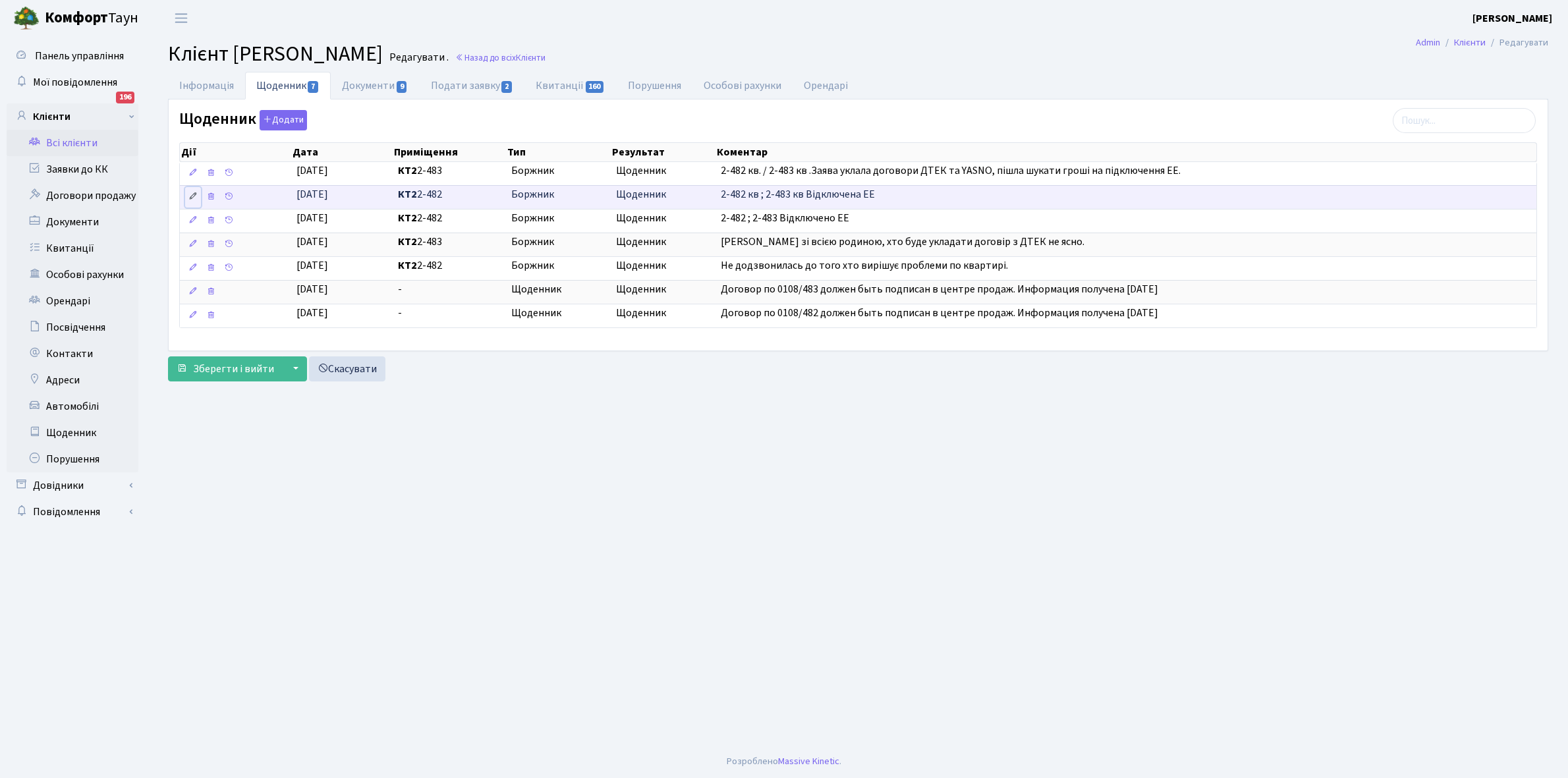
click at [191, 194] on icon at bounding box center [193, 196] width 9 height 9
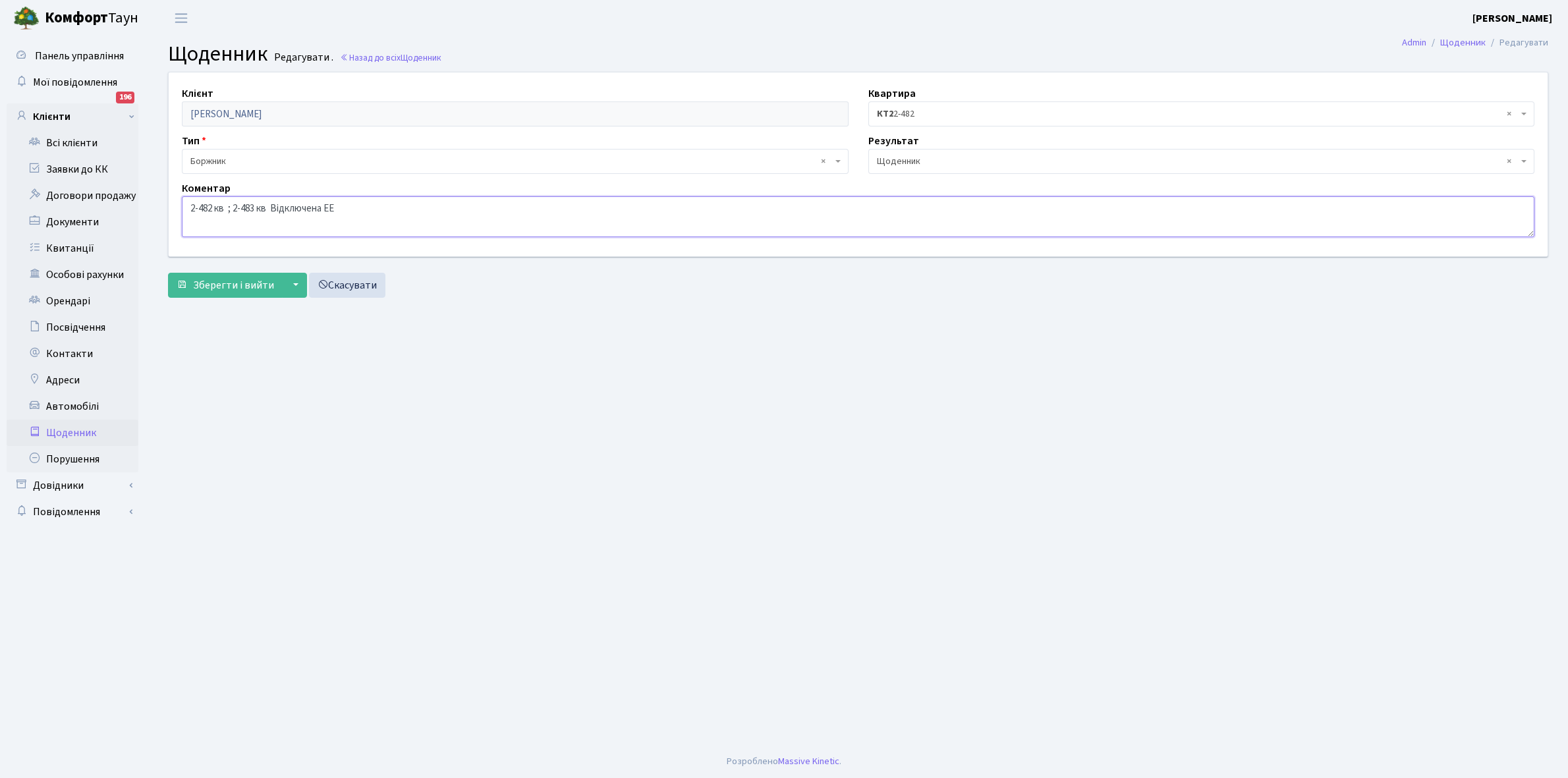
click at [231, 205] on textarea "2-482 кв ; 2-483 кв Відключена ЕЕ" at bounding box center [858, 216] width 1352 height 41
click at [224, 208] on textarea "2-482 кв ; 2-483 кв Відключена ЕЕ" at bounding box center [858, 216] width 1352 height 41
click at [272, 208] on textarea "2-482 кв ; 2-483 кв Відключена ЕЕ" at bounding box center [858, 216] width 1352 height 41
click at [226, 201] on textarea "2-482 кв ; 2-483 кв Відключена ЕЕ" at bounding box center [858, 216] width 1352 height 41
click at [229, 205] on textarea "2-482 кв ; 2-483 кв Відключена ЕЕ" at bounding box center [858, 216] width 1352 height 41
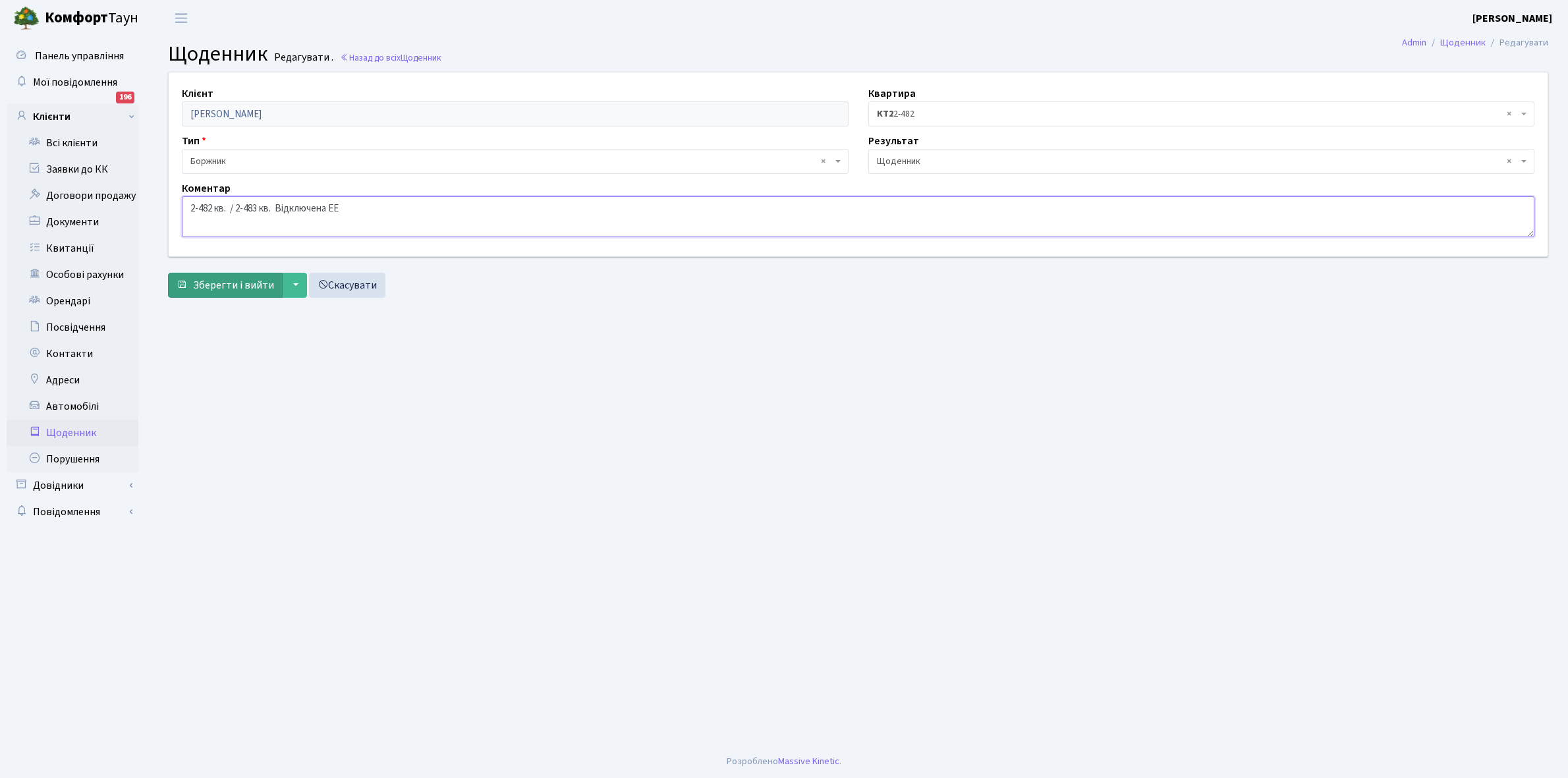
type textarea "2-482 кв. / 2-483 кв. Відключена ЕЕ"
click at [224, 282] on span "Зберегти і вийти" at bounding box center [233, 285] width 81 height 14
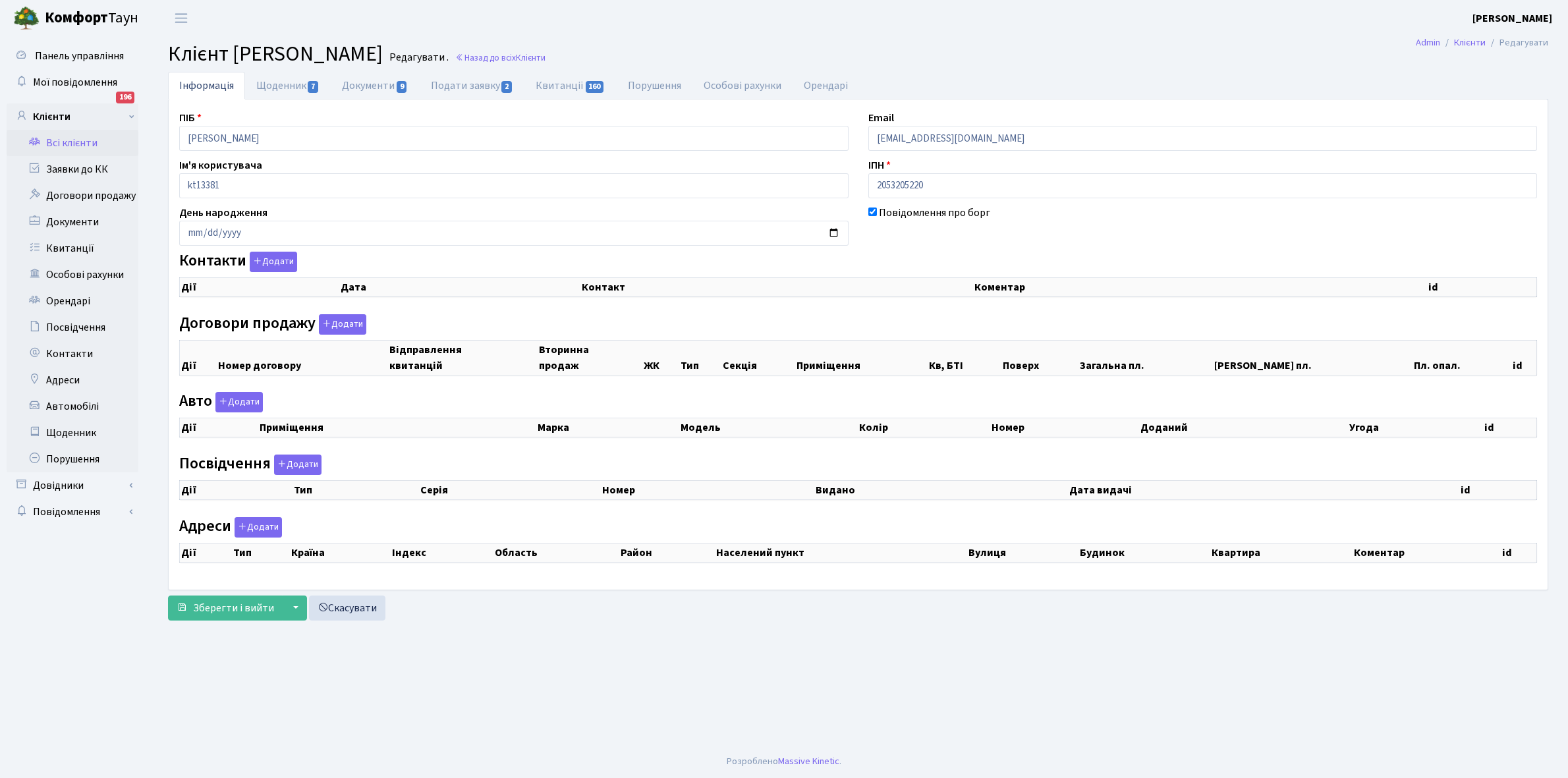
checkbox input "true"
select select "25"
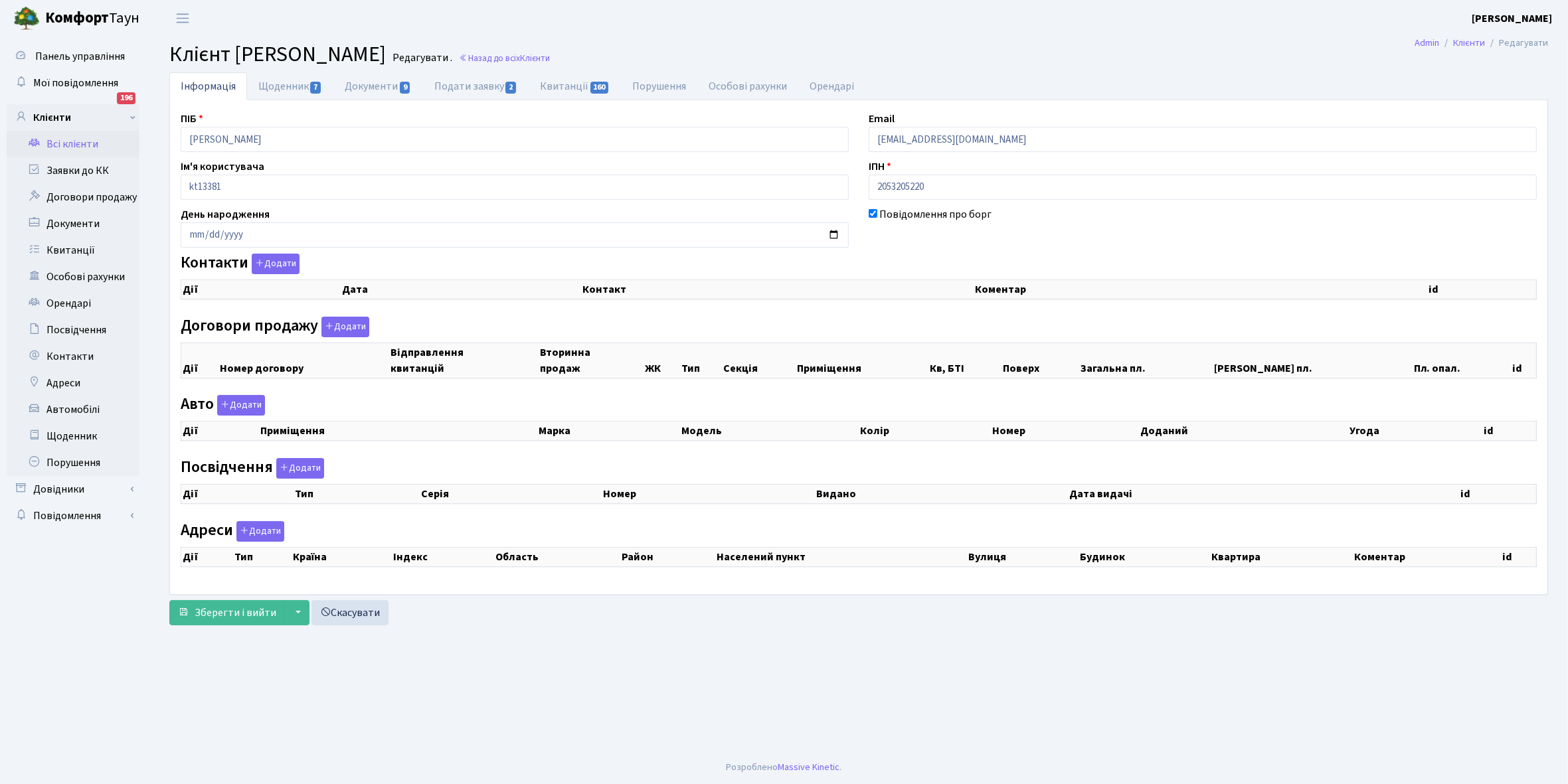
select select "25"
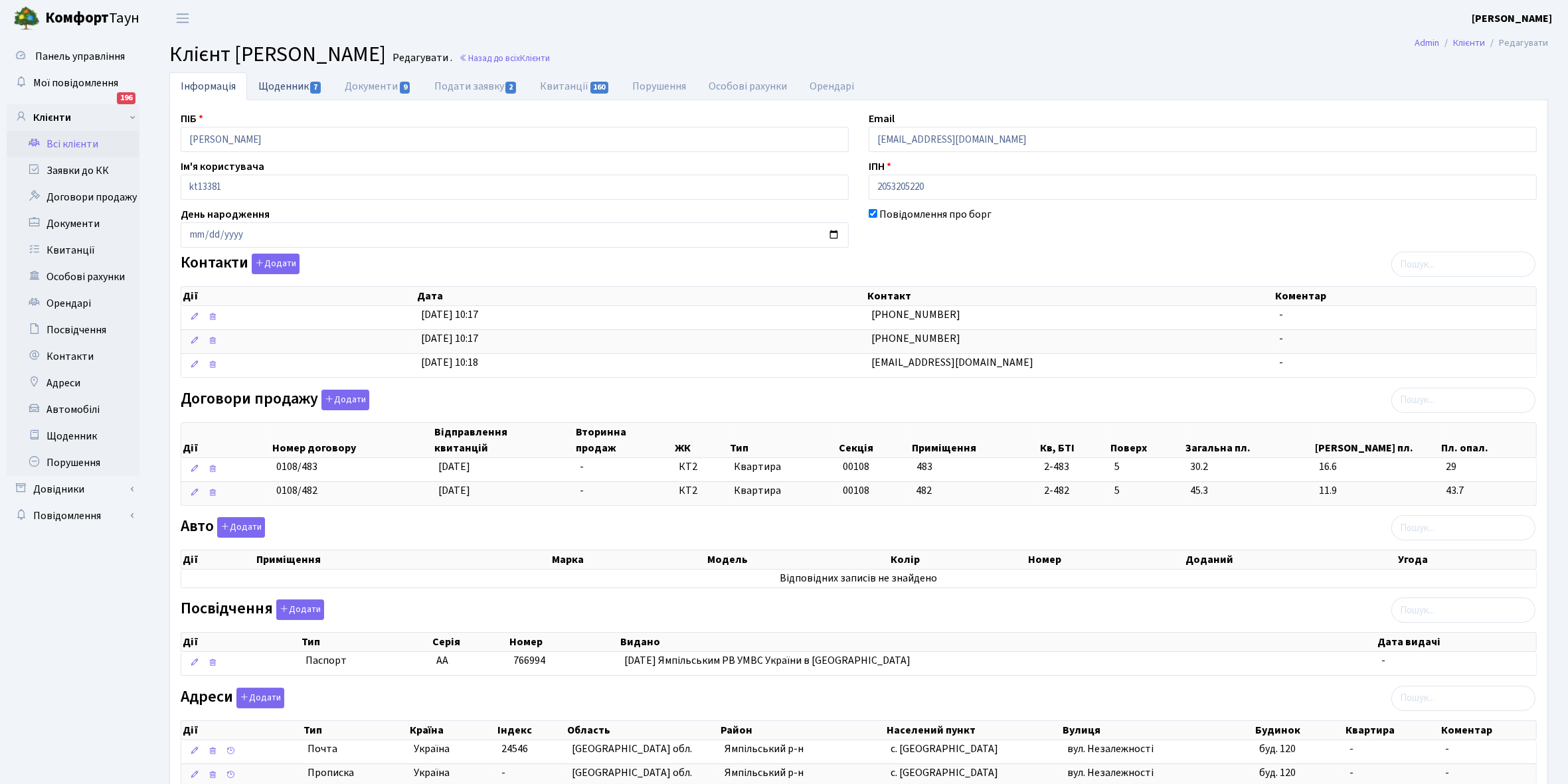
click at [280, 87] on link "Щоденник 7" at bounding box center [290, 86] width 87 height 27
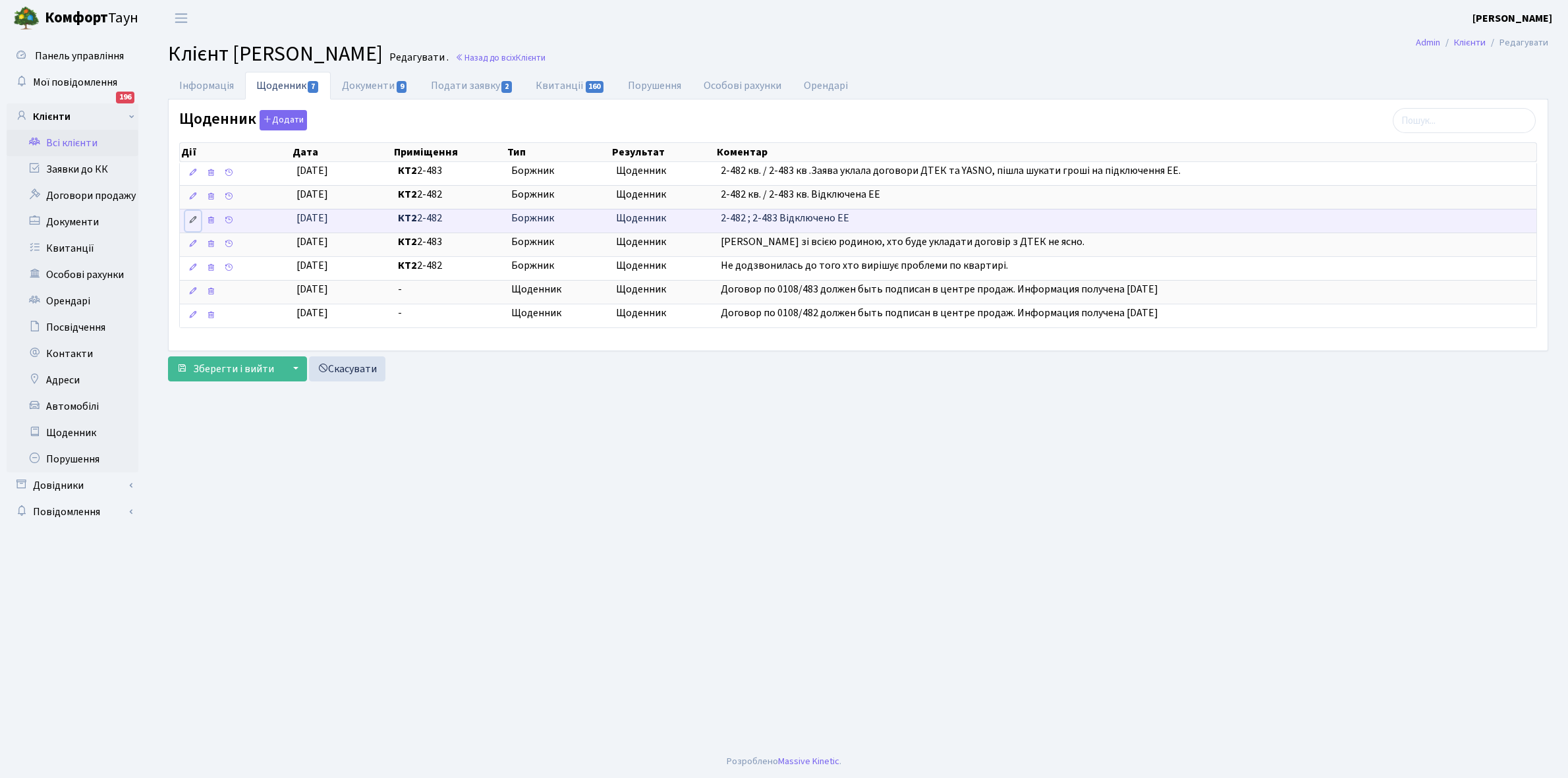
click at [193, 224] on icon at bounding box center [193, 220] width 9 height 9
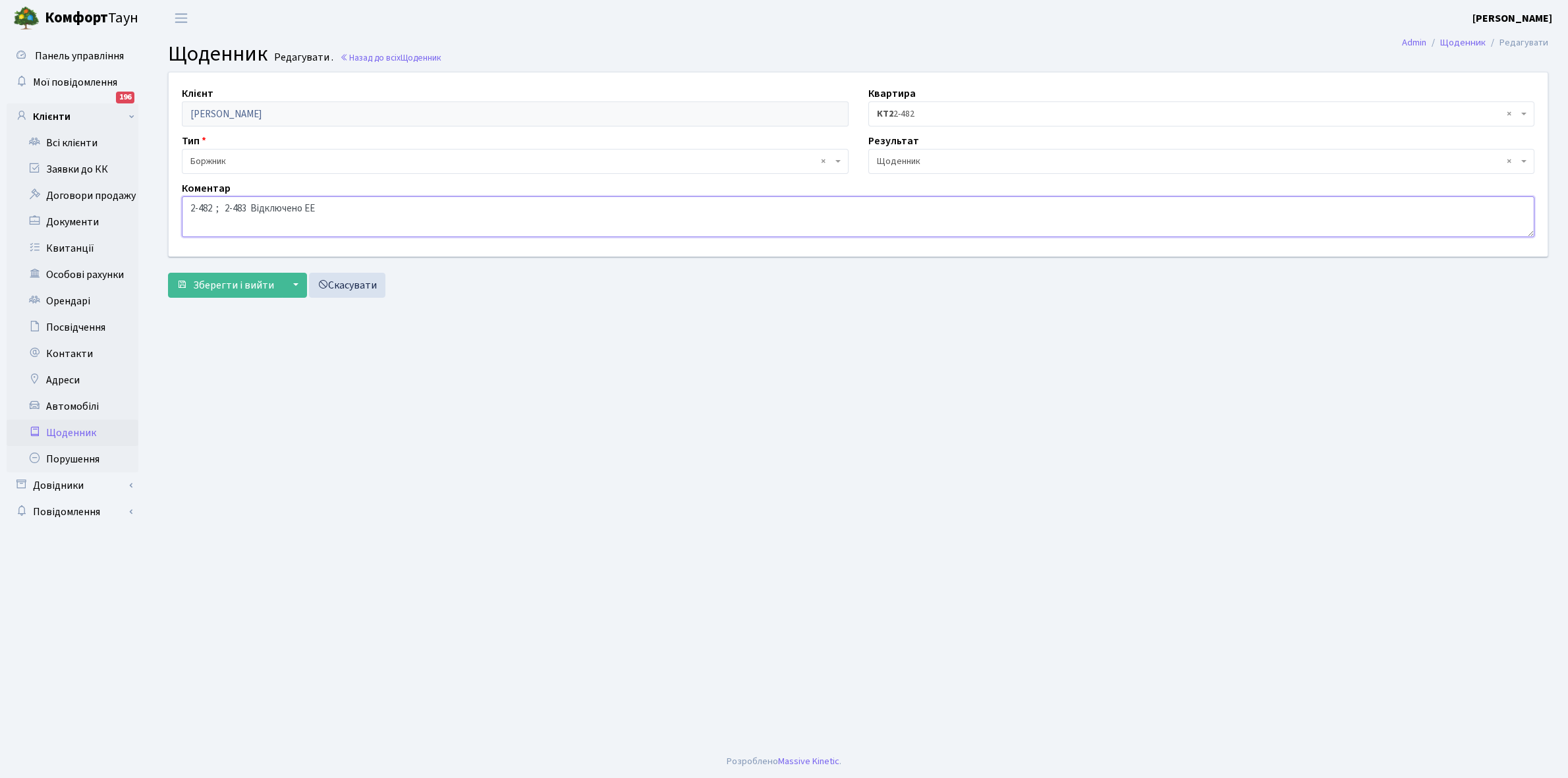
click at [221, 208] on textarea "2-482 ; 2-483 Відключено ЕЕ" at bounding box center [858, 216] width 1352 height 41
click at [262, 206] on textarea "2-482 ; 2-483 Відключено ЕЕ" at bounding box center [858, 216] width 1352 height 41
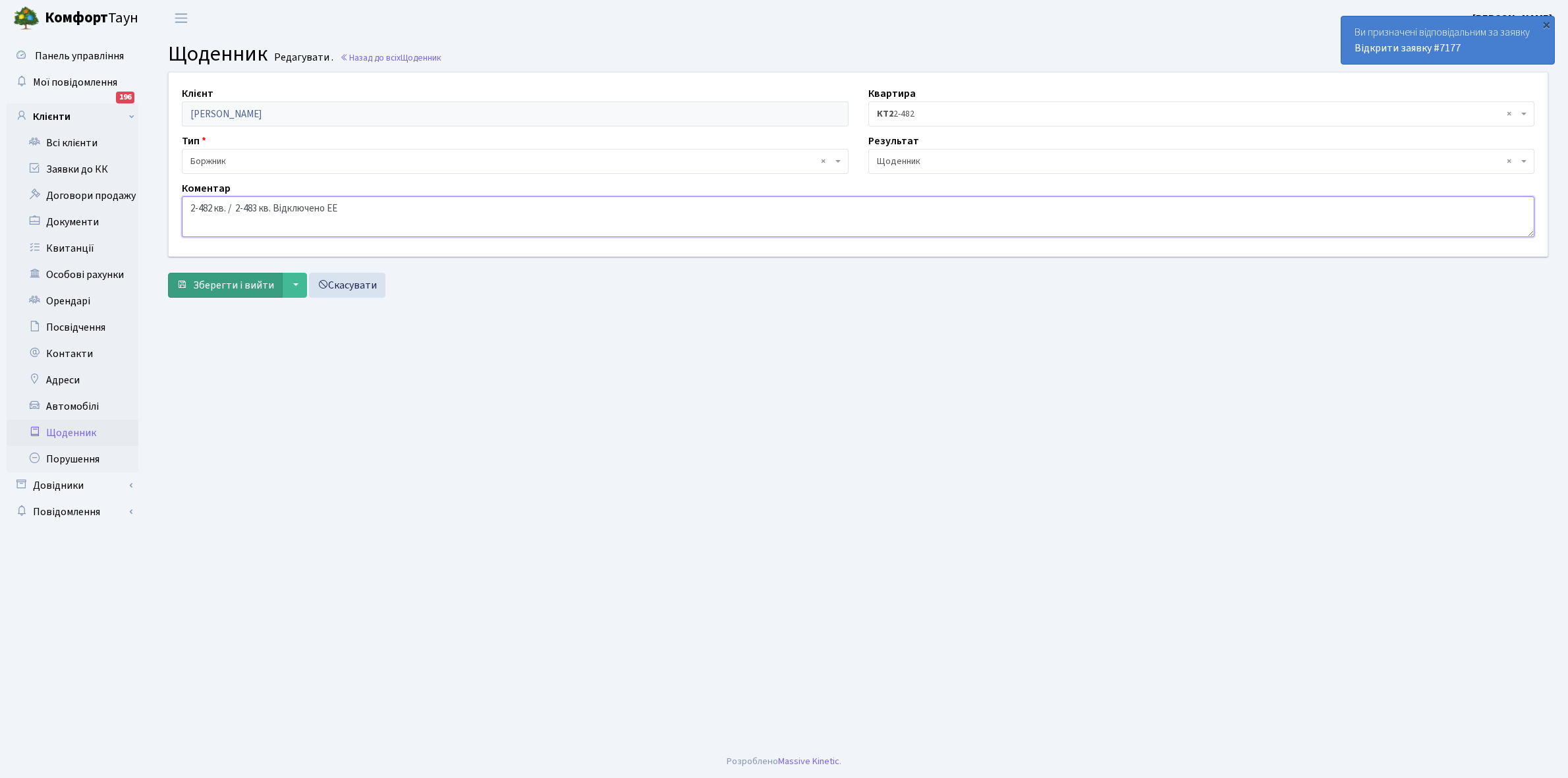
type textarea "2-482 кв. / 2-483 кв. Відключено ЕЕ"
click at [231, 287] on span "Зберегти і вийти" at bounding box center [233, 285] width 81 height 14
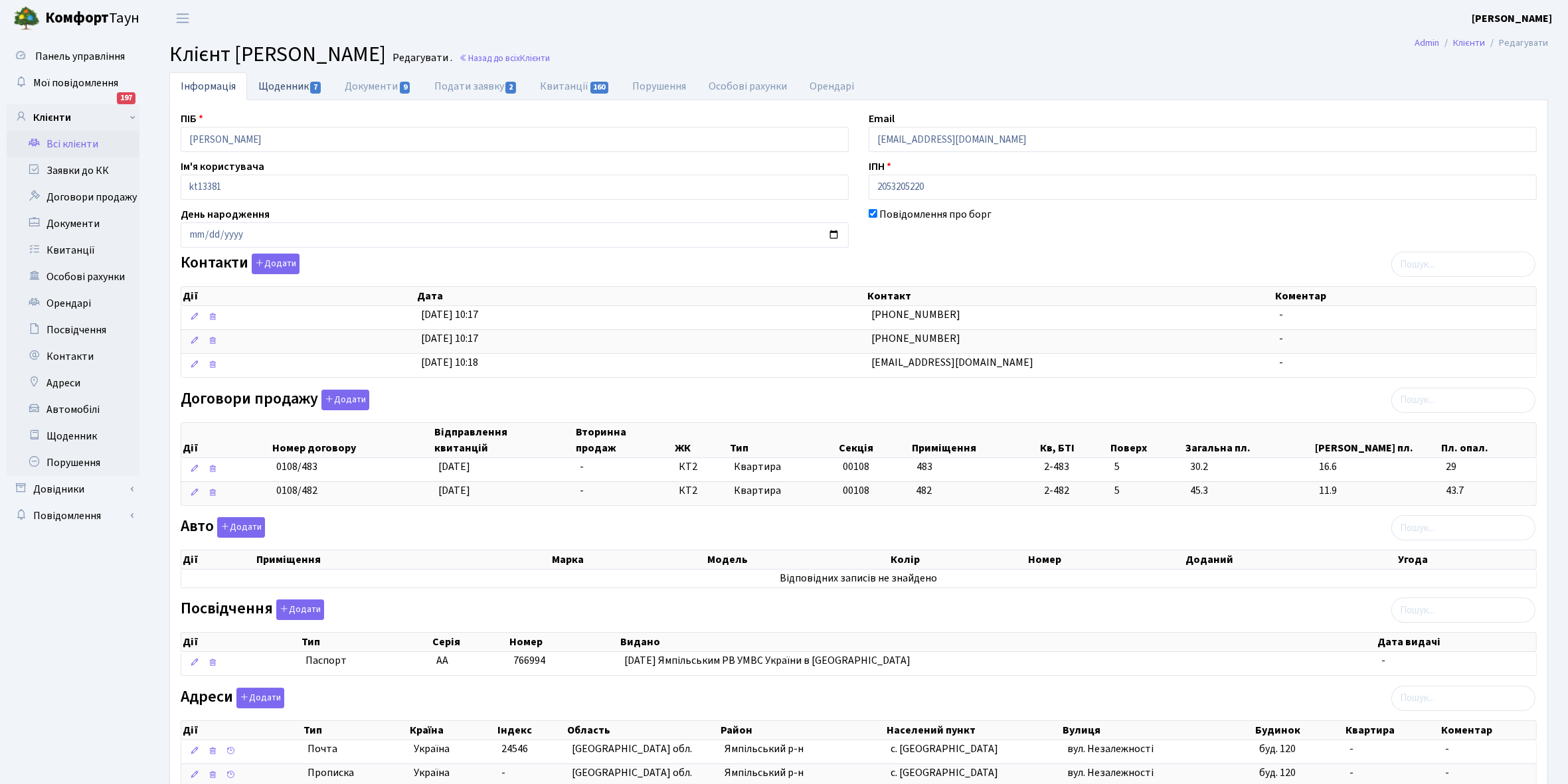
click at [280, 87] on link "Щоденник 7" at bounding box center [290, 86] width 87 height 27
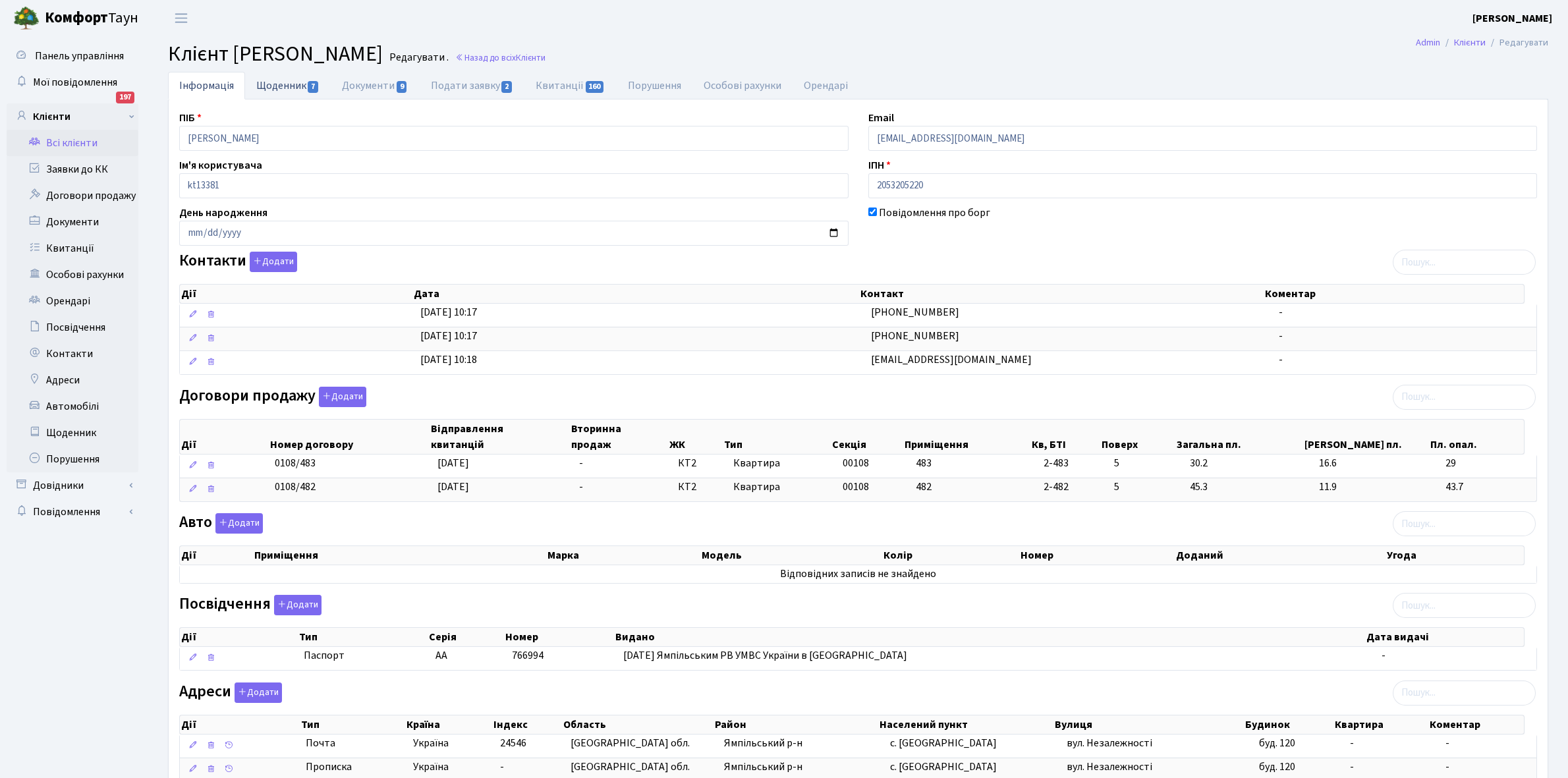
select select "25"
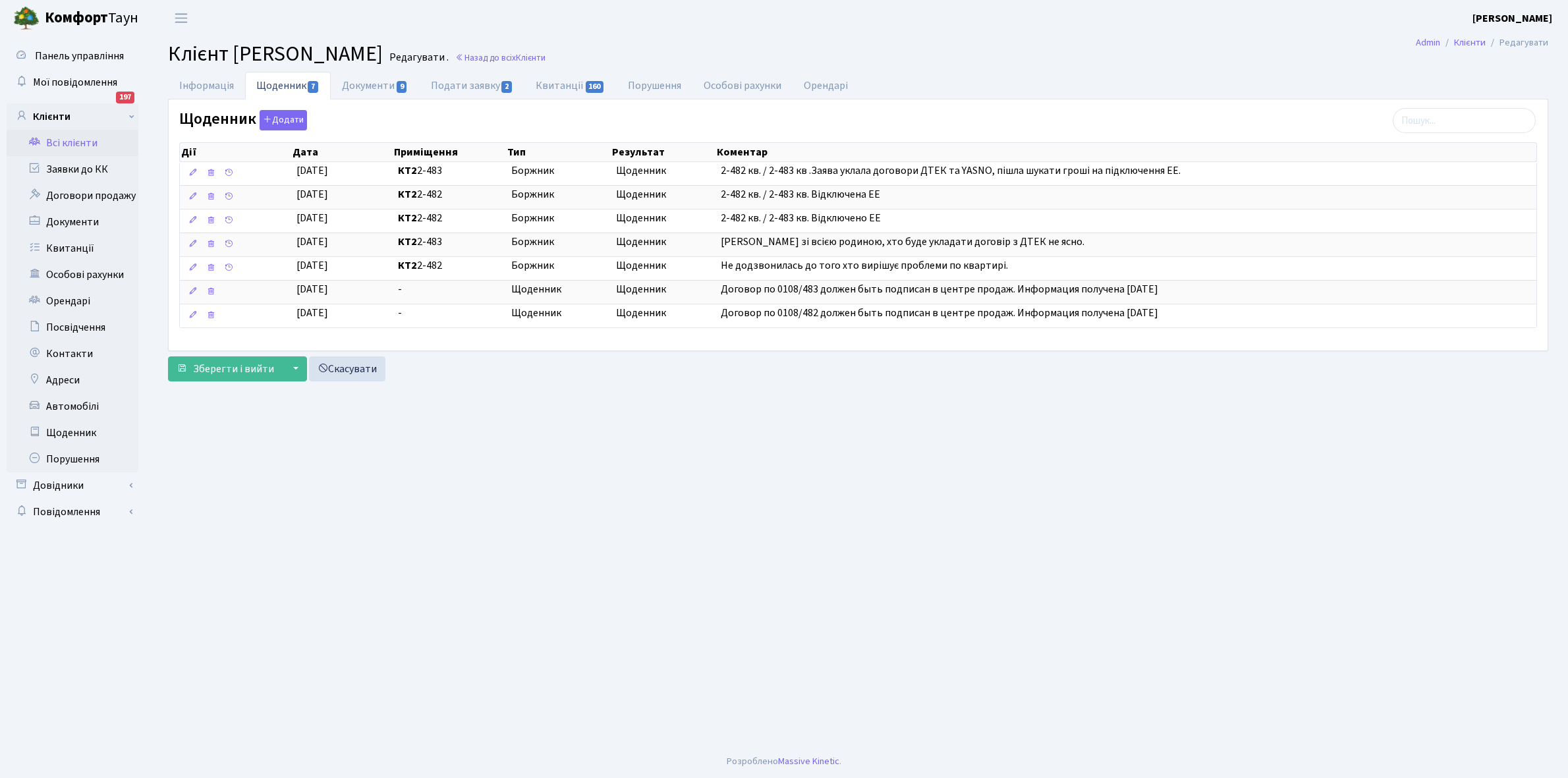
click at [72, 139] on link "Всі клієнти" at bounding box center [72, 143] width 132 height 27
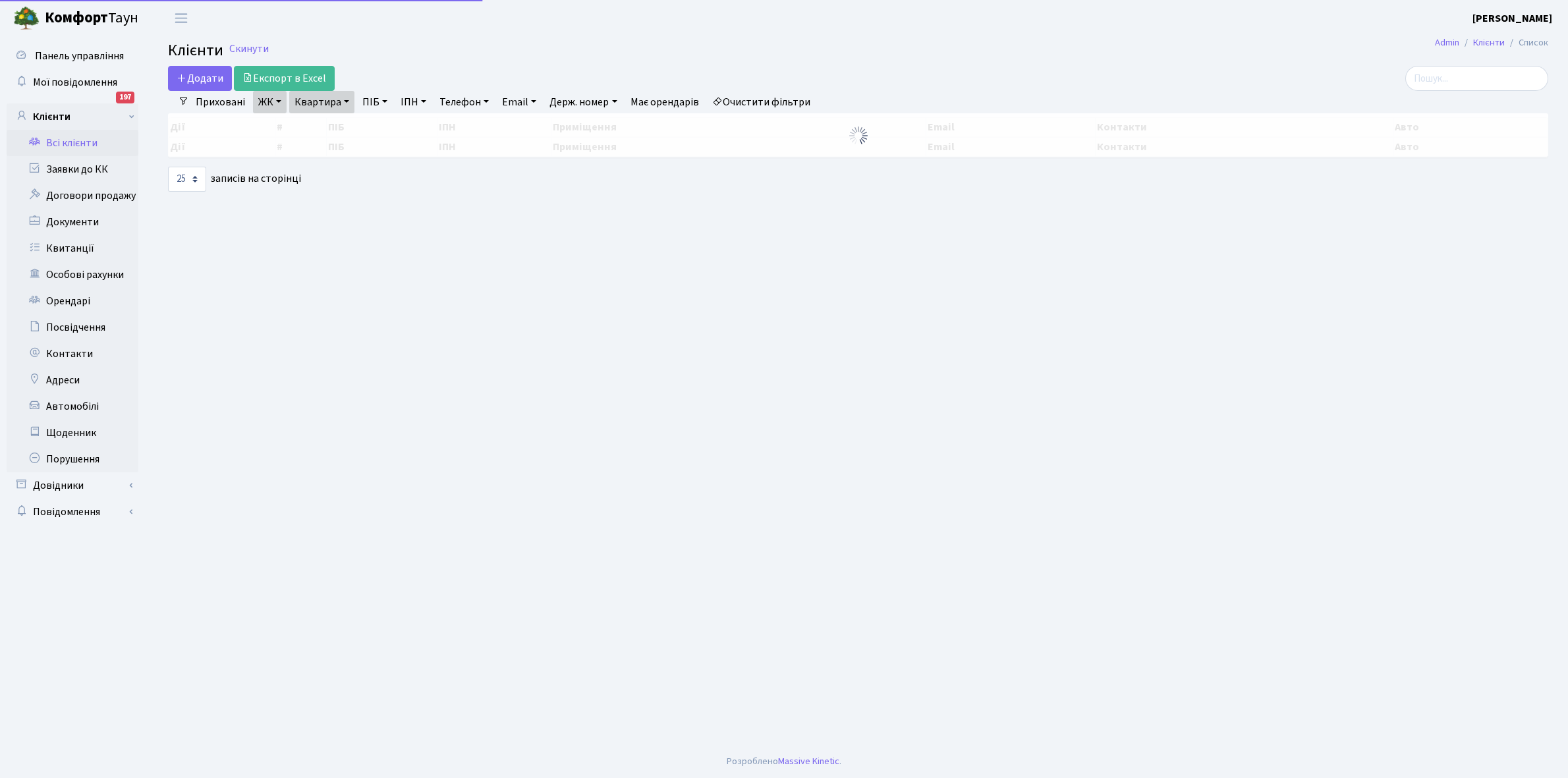
select select "25"
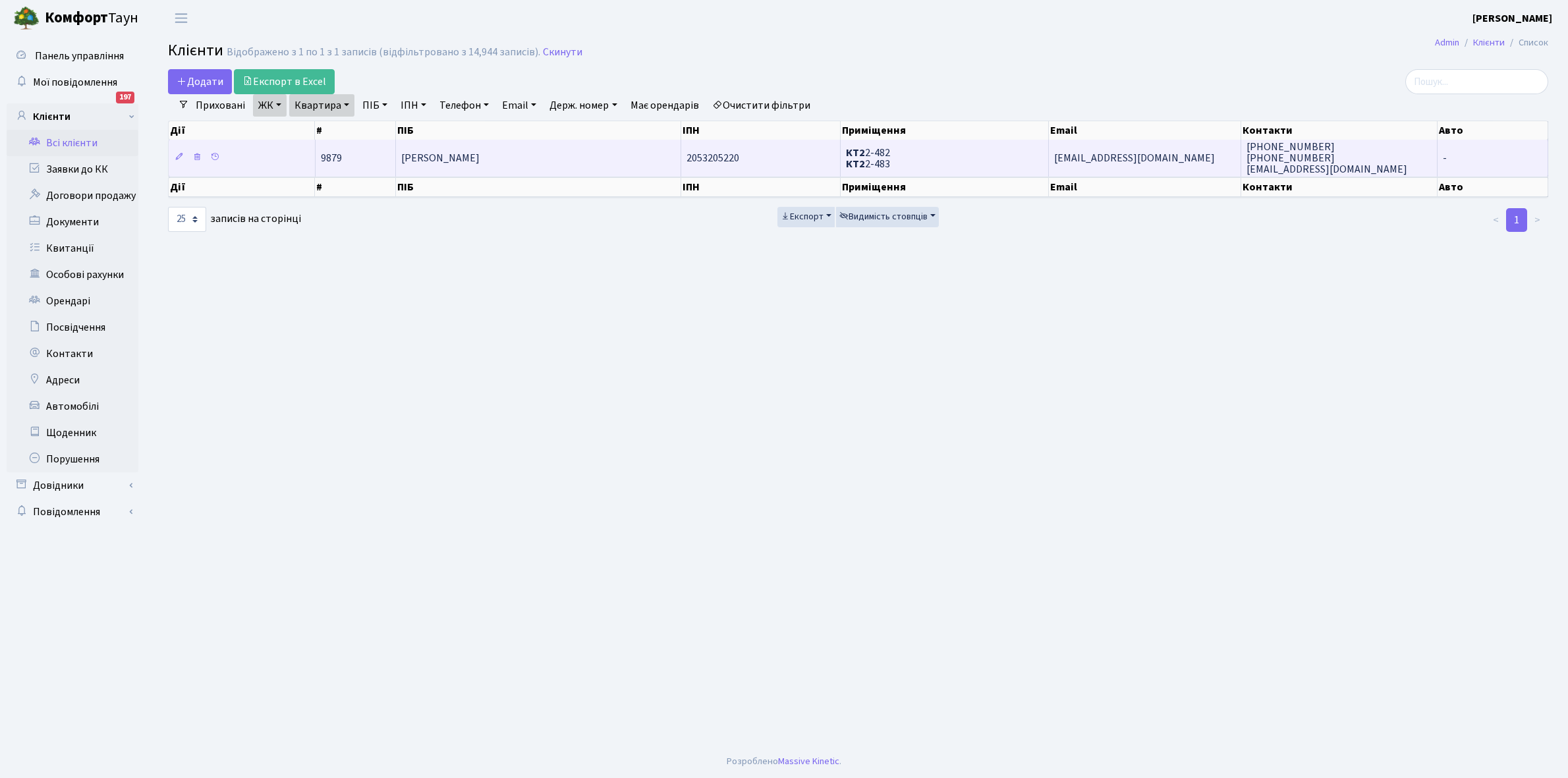
click at [593, 151] on td "[PERSON_NAME]" at bounding box center [539, 158] width 285 height 37
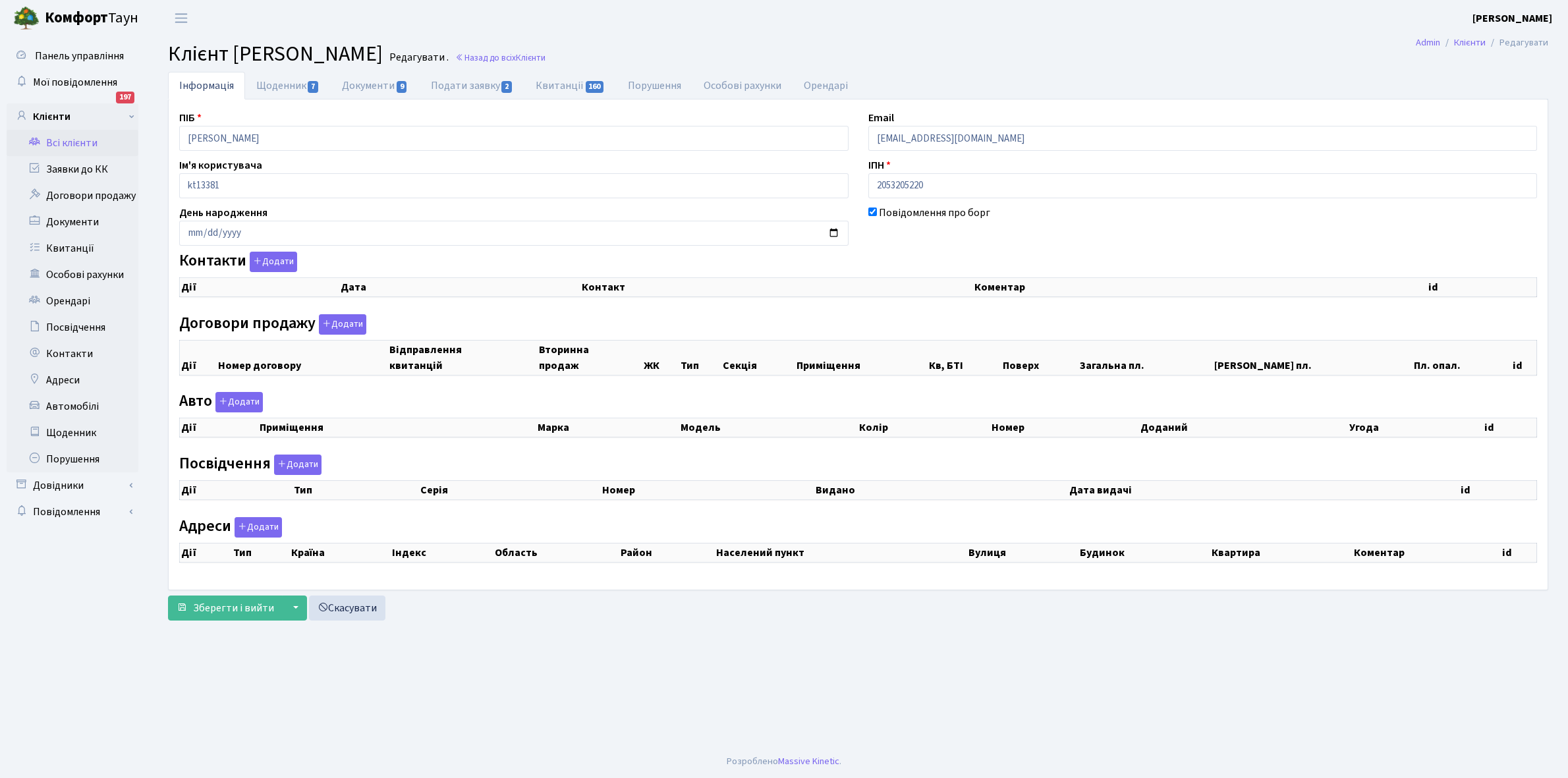
select select "25"
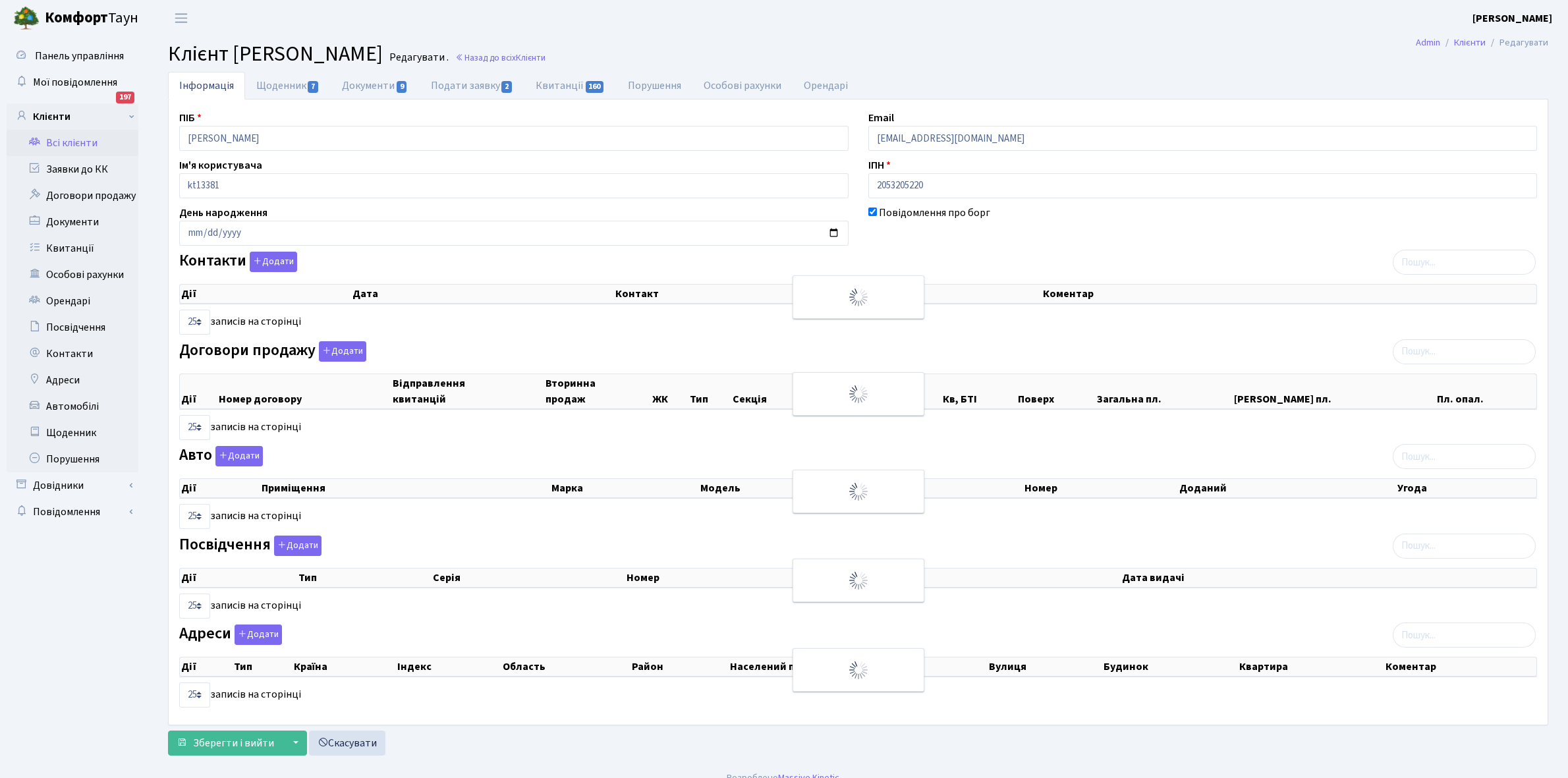
checkbox input "true"
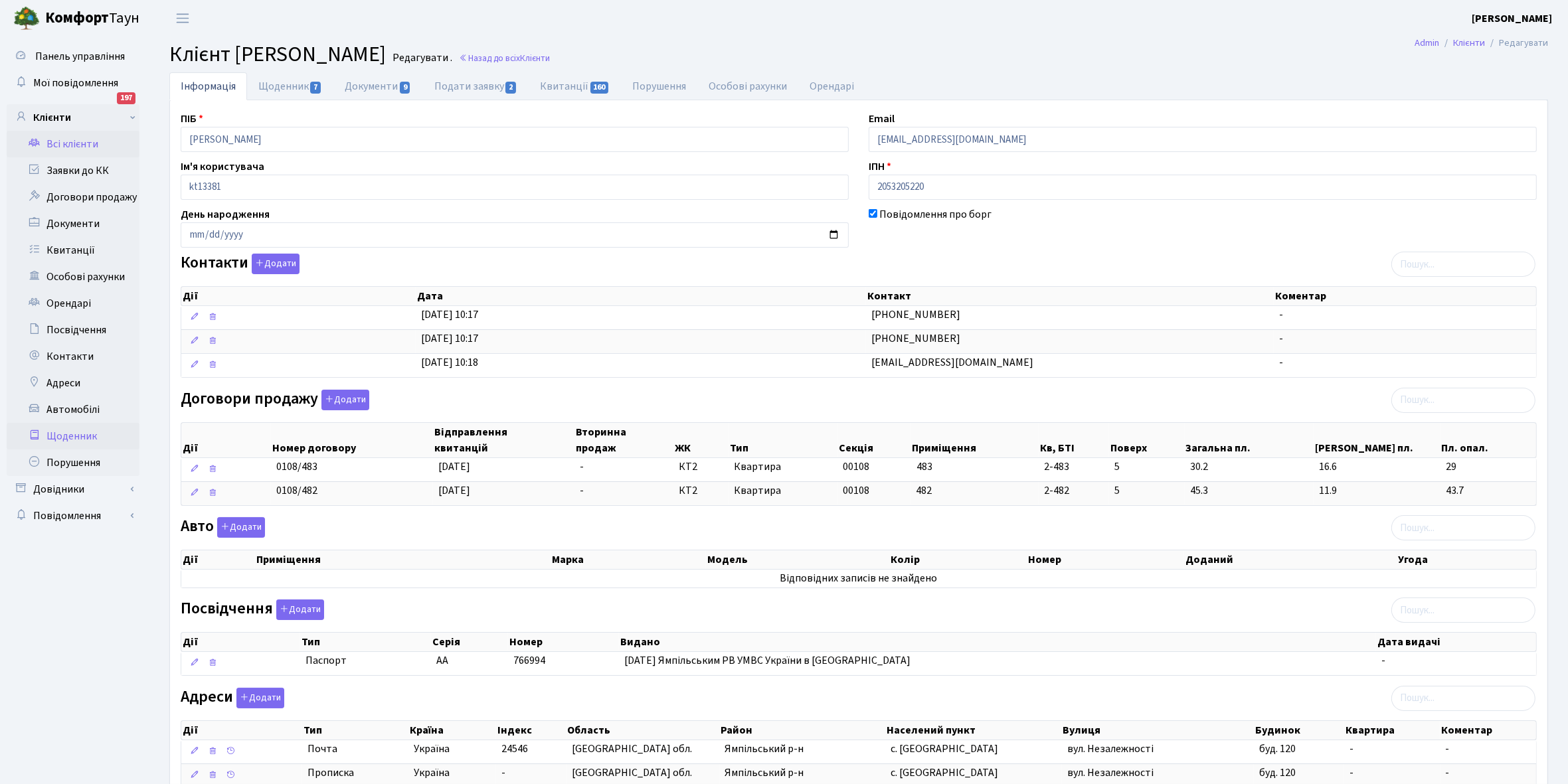
click at [71, 436] on link "Щоденник" at bounding box center [73, 436] width 133 height 27
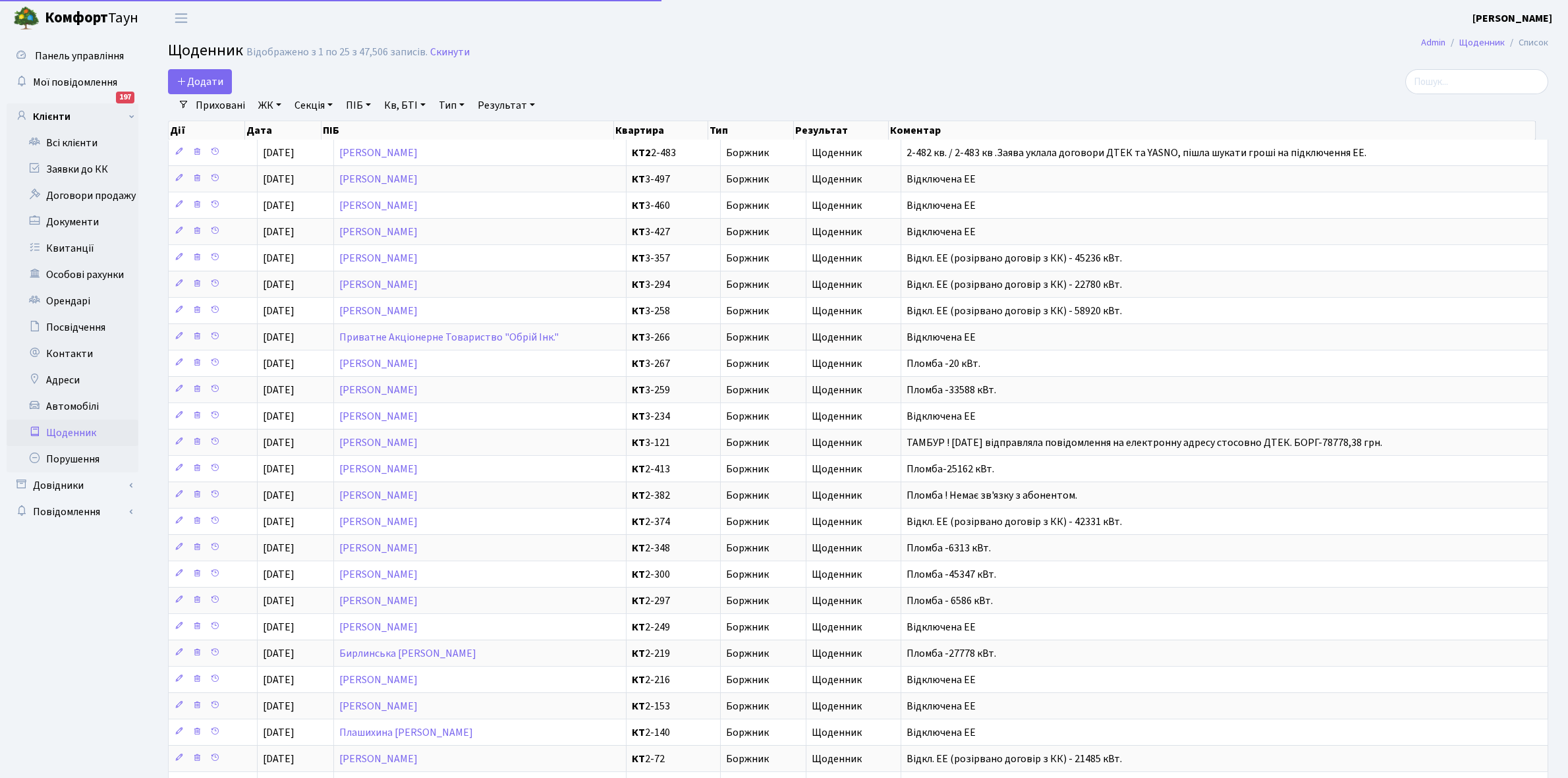
select select "25"
